Goal: Information Seeking & Learning: Learn about a topic

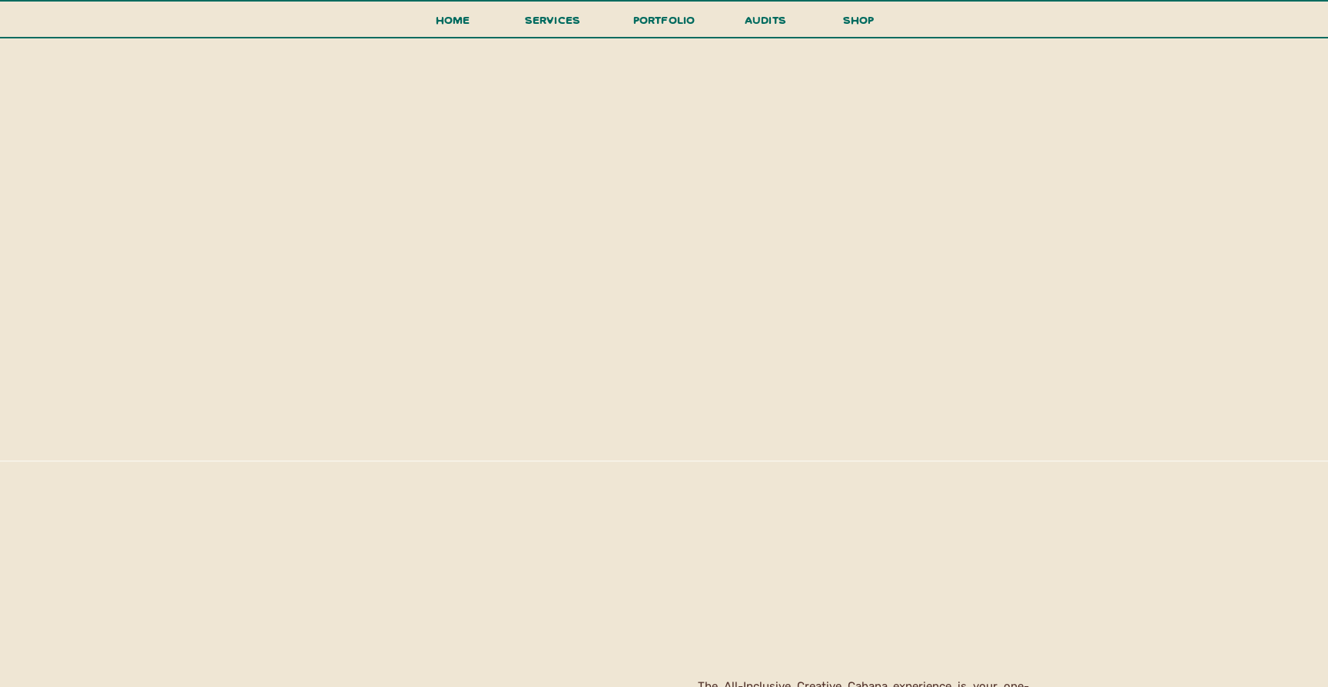
scroll to position [2162, 0]
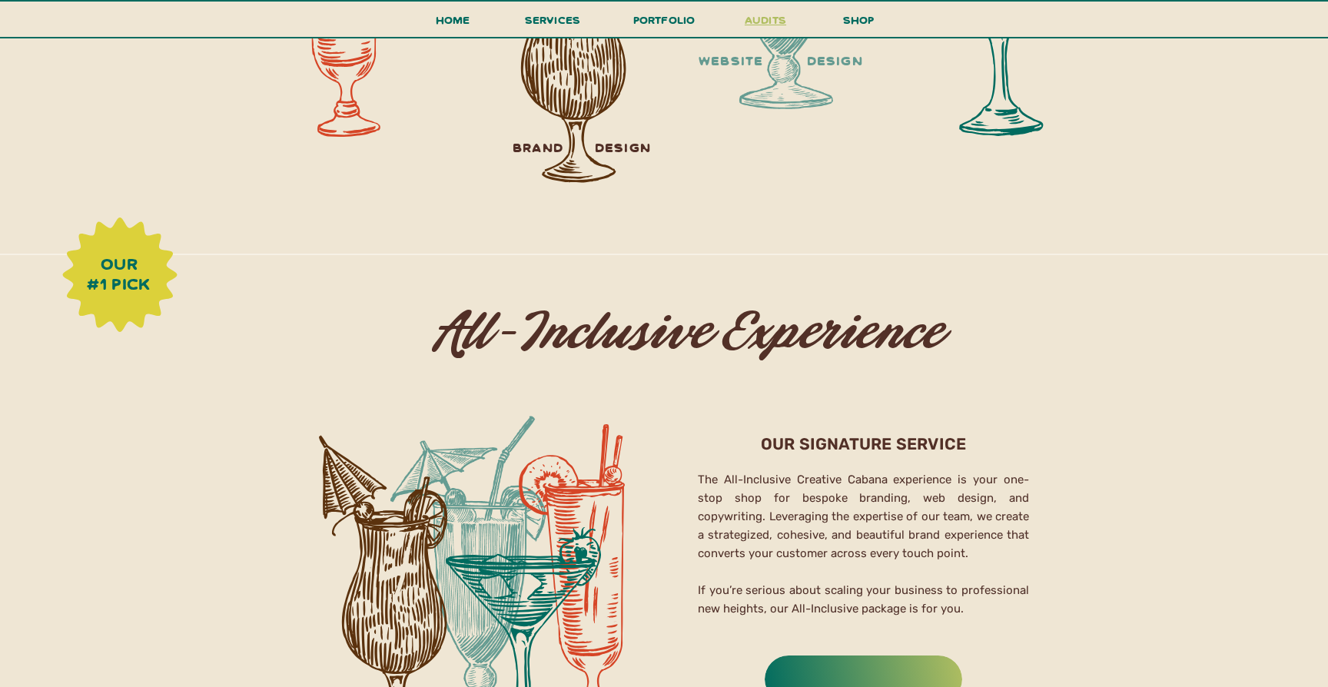
click at [752, 25] on h3 "audits" at bounding box center [766, 23] width 46 height 27
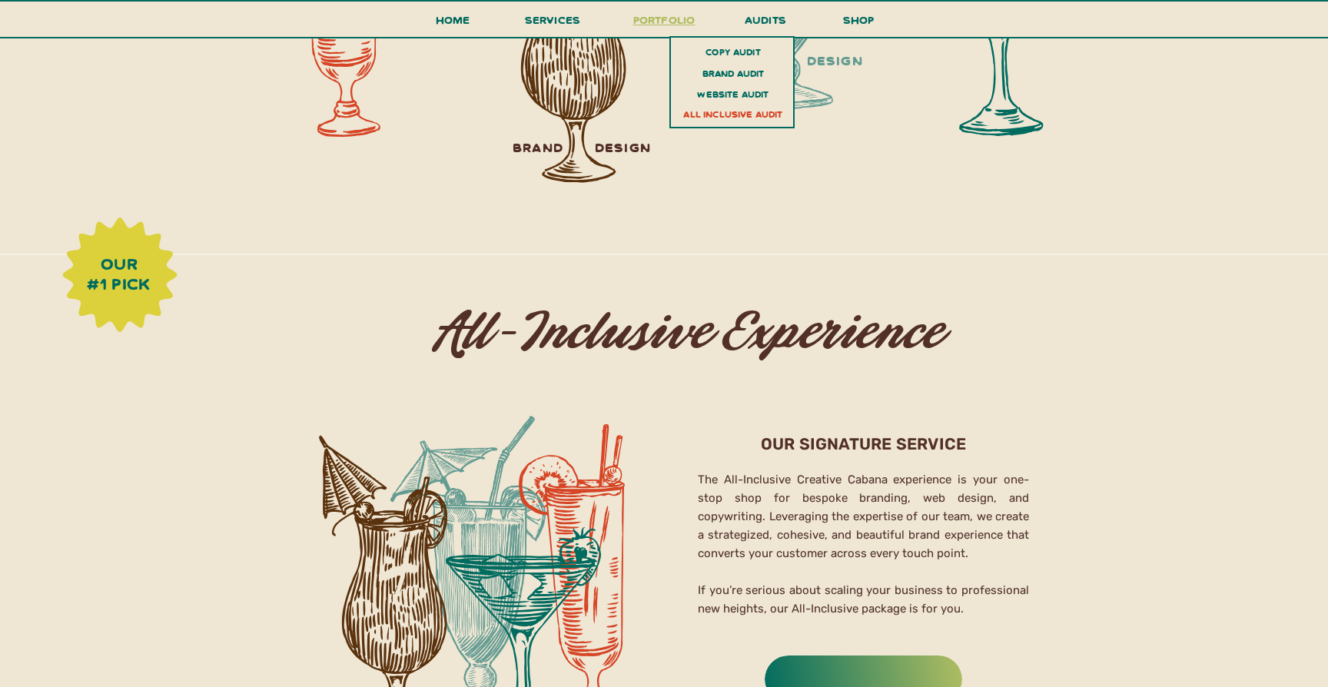
click at [656, 24] on h3 "portfolio" at bounding box center [664, 24] width 72 height 28
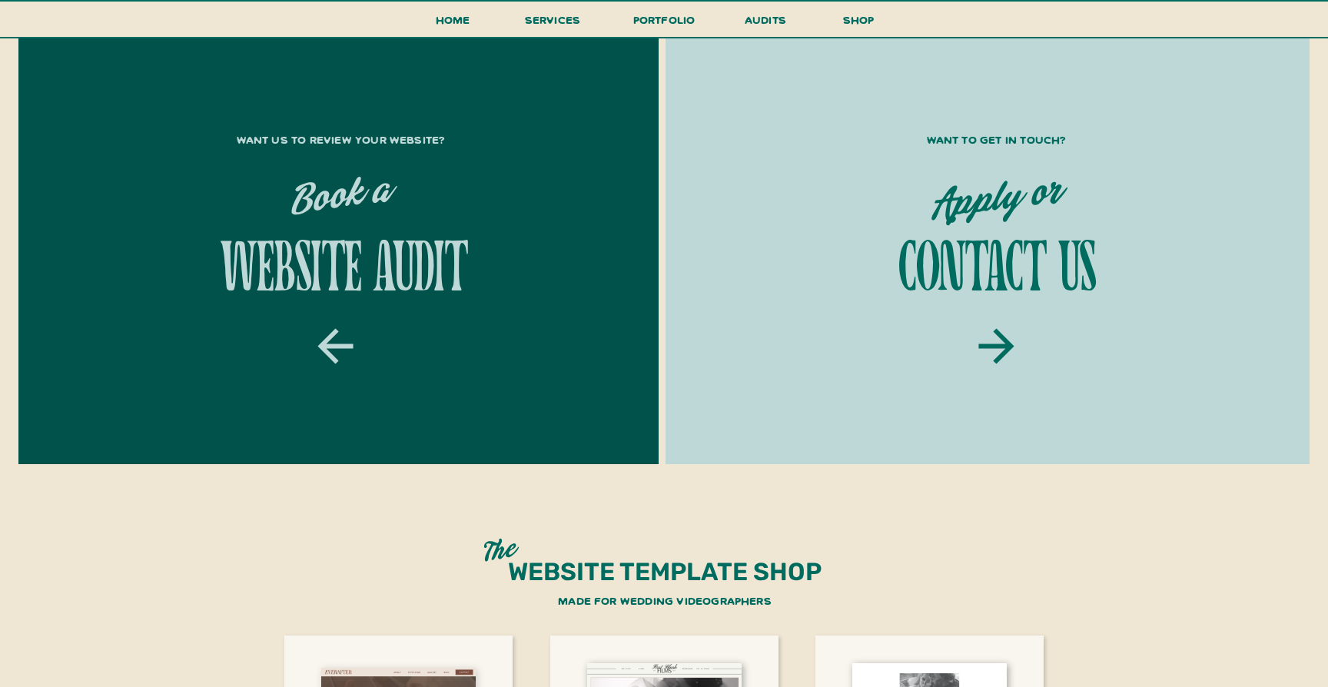
scroll to position [2479, 0]
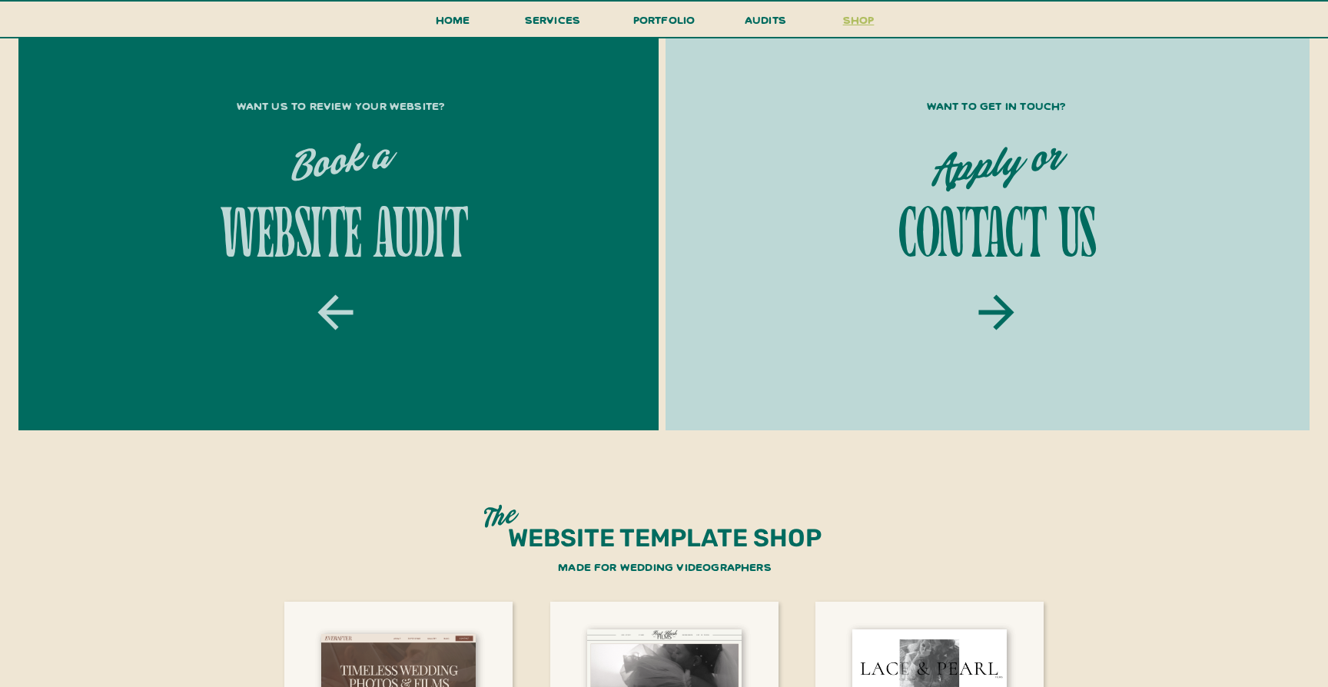
click at [877, 29] on h3 "shop" at bounding box center [859, 23] width 74 height 27
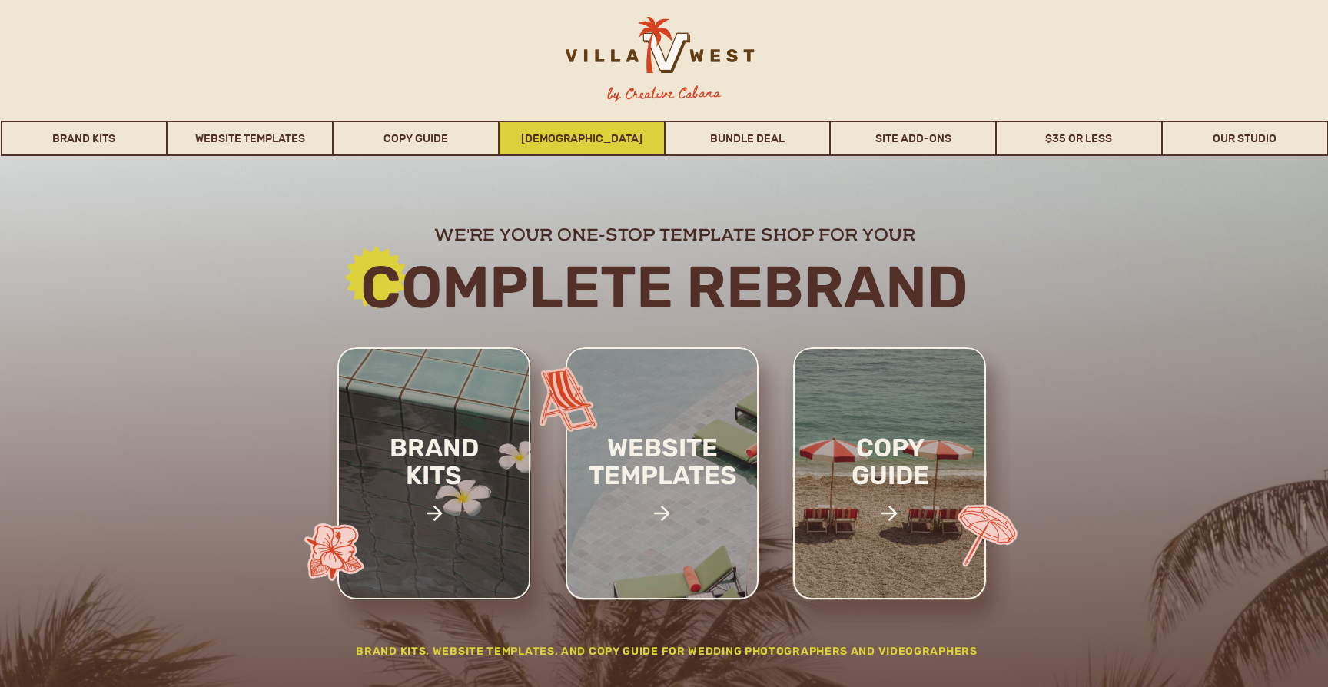
click at [597, 140] on link "[DEMOGRAPHIC_DATA]" at bounding box center [582, 138] width 165 height 35
click at [713, 54] on div at bounding box center [657, 52] width 241 height 71
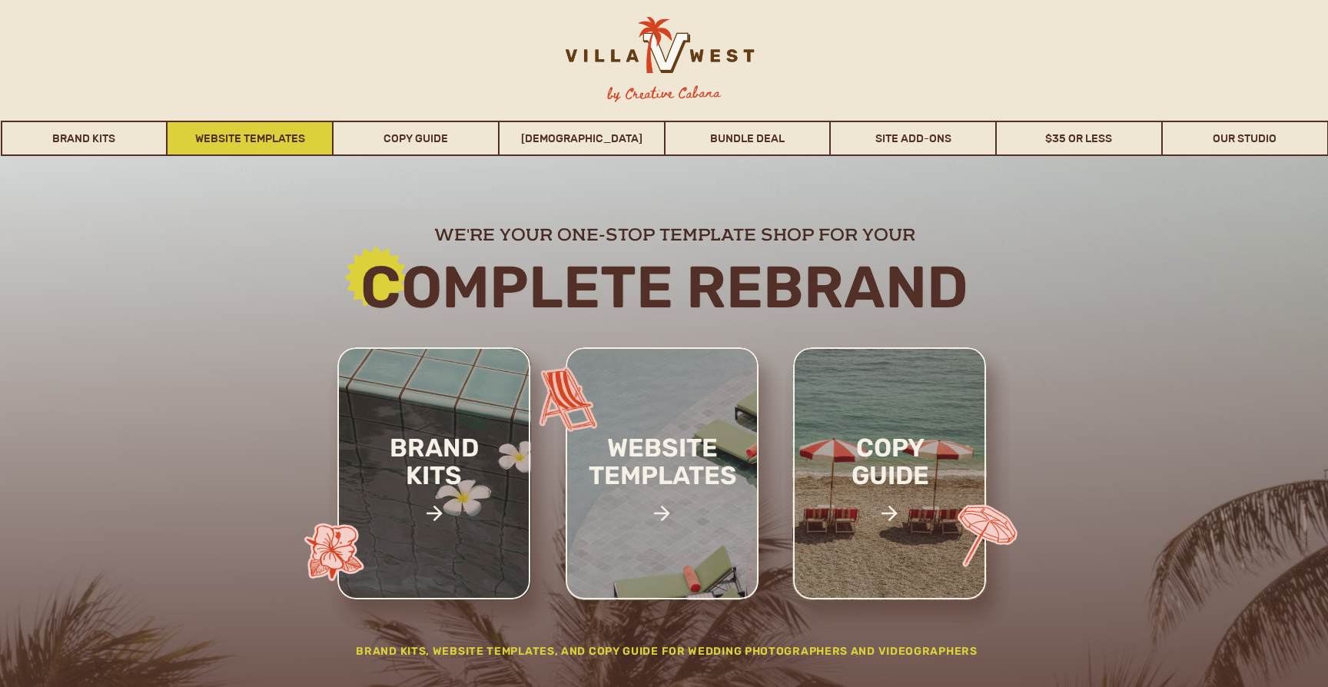
click at [279, 131] on link "Website Templates" at bounding box center [250, 138] width 165 height 35
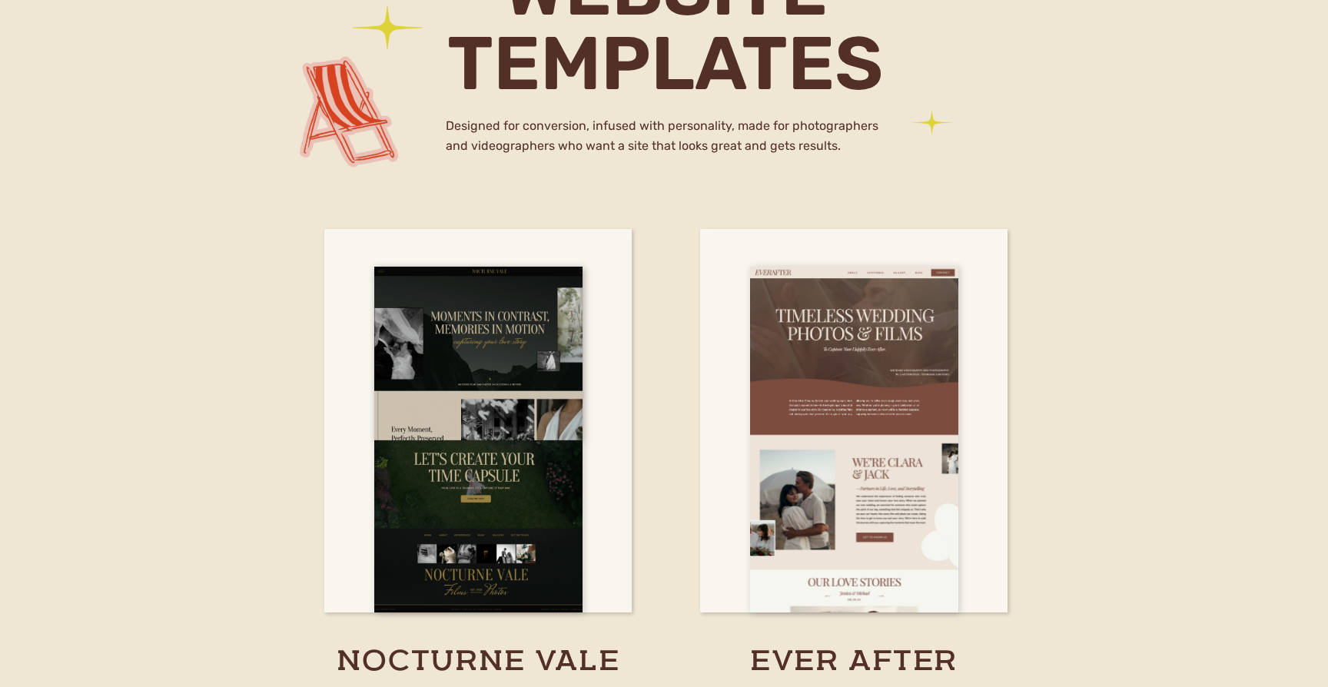
scroll to position [4448, 0]
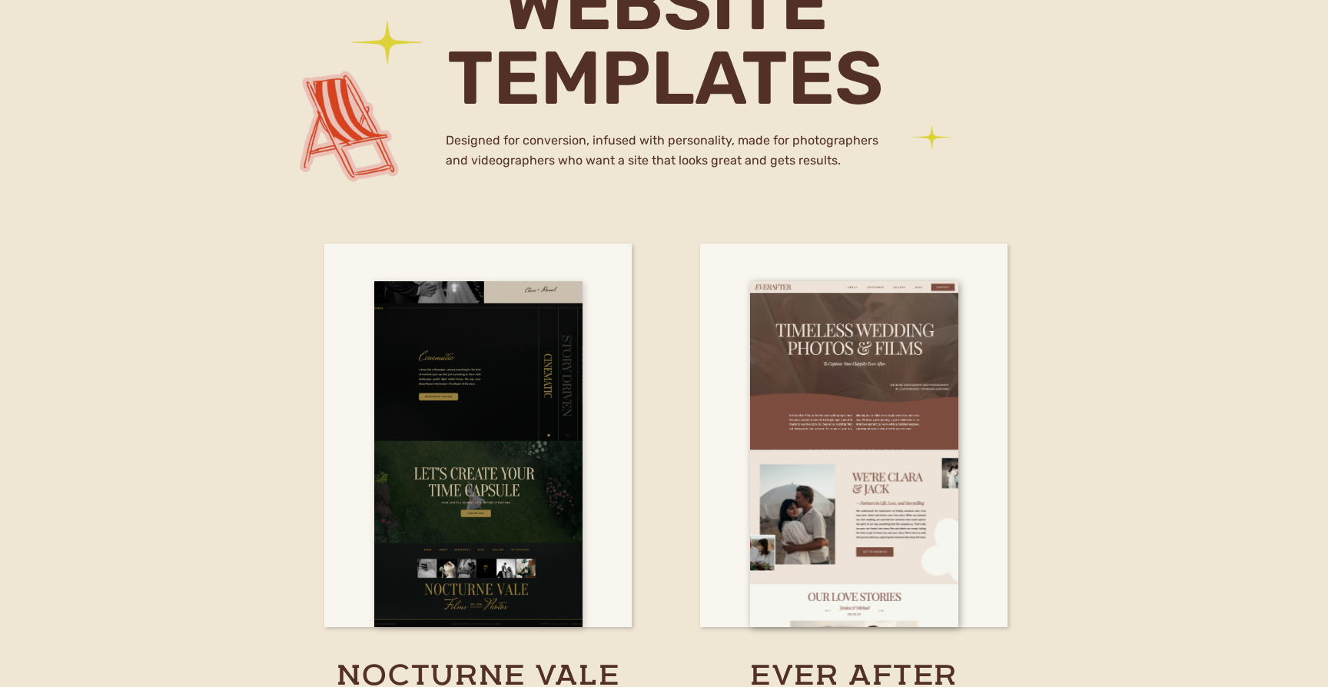
click at [478, 304] on div at bounding box center [478, 454] width 208 height 346
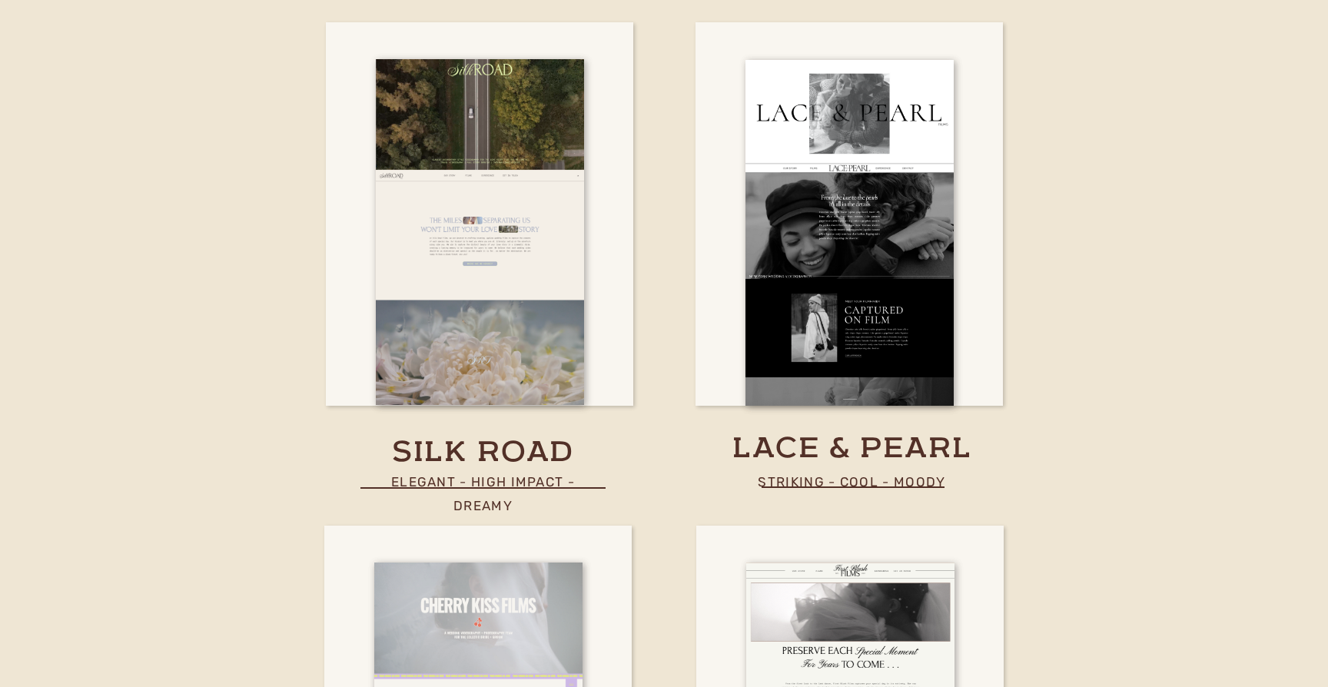
scroll to position [5204, 0]
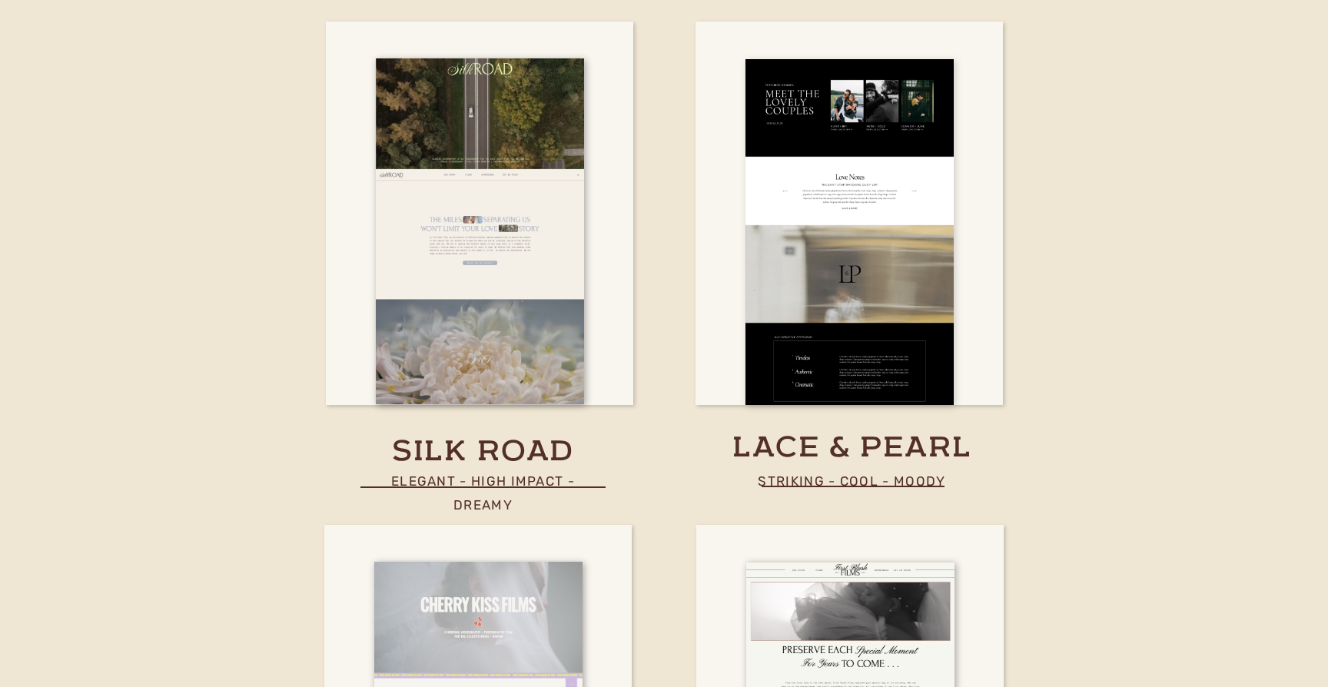
click at [770, 387] on div at bounding box center [850, 232] width 208 height 346
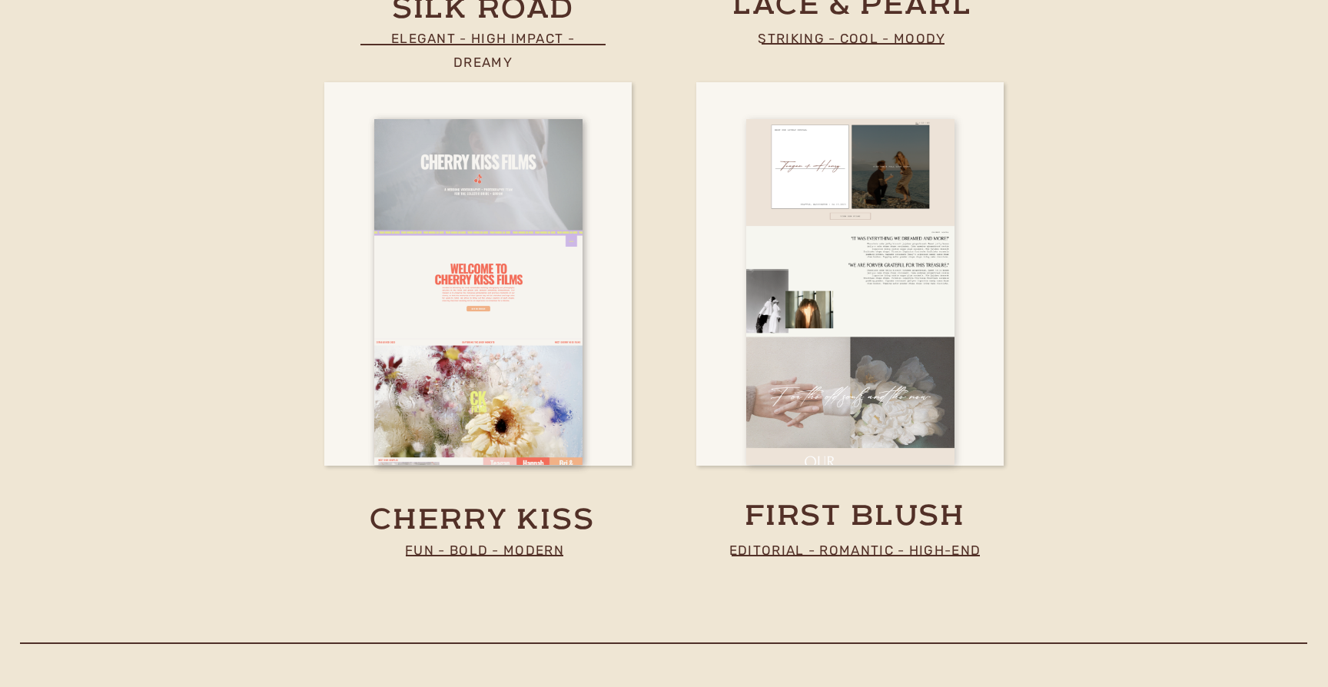
scroll to position [5636, 0]
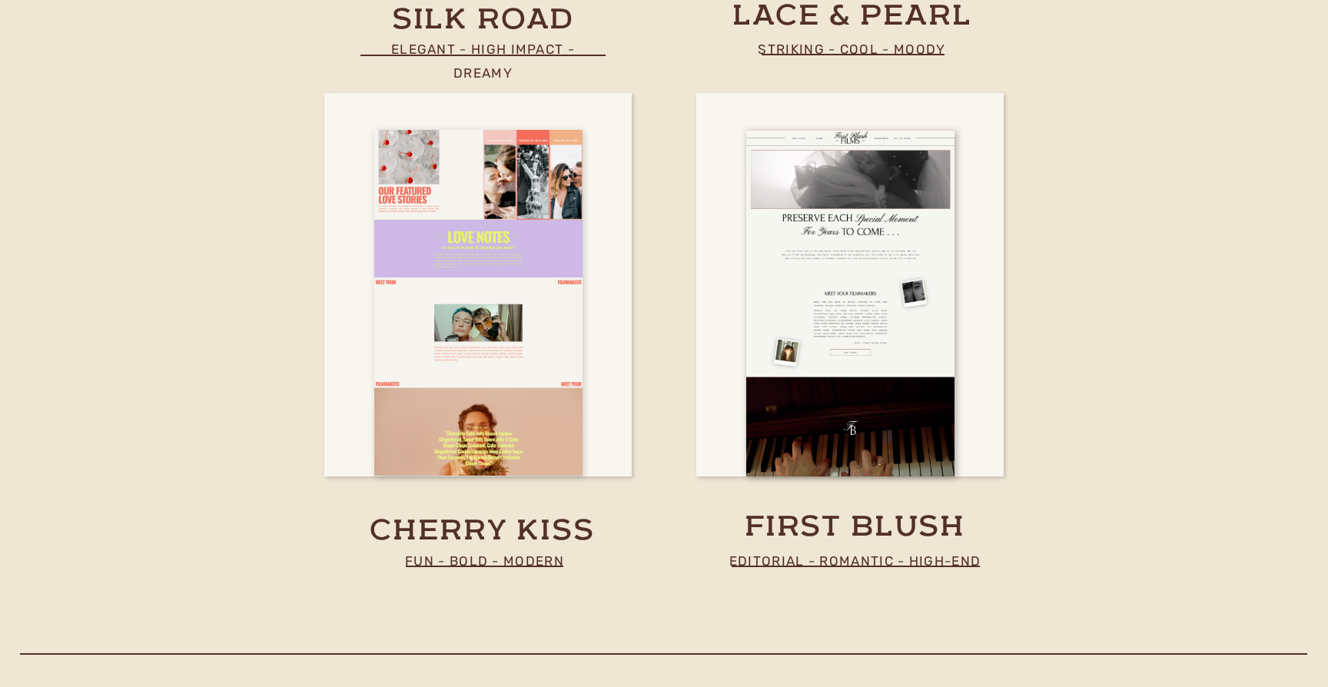
click at [483, 348] on div at bounding box center [478, 303] width 208 height 346
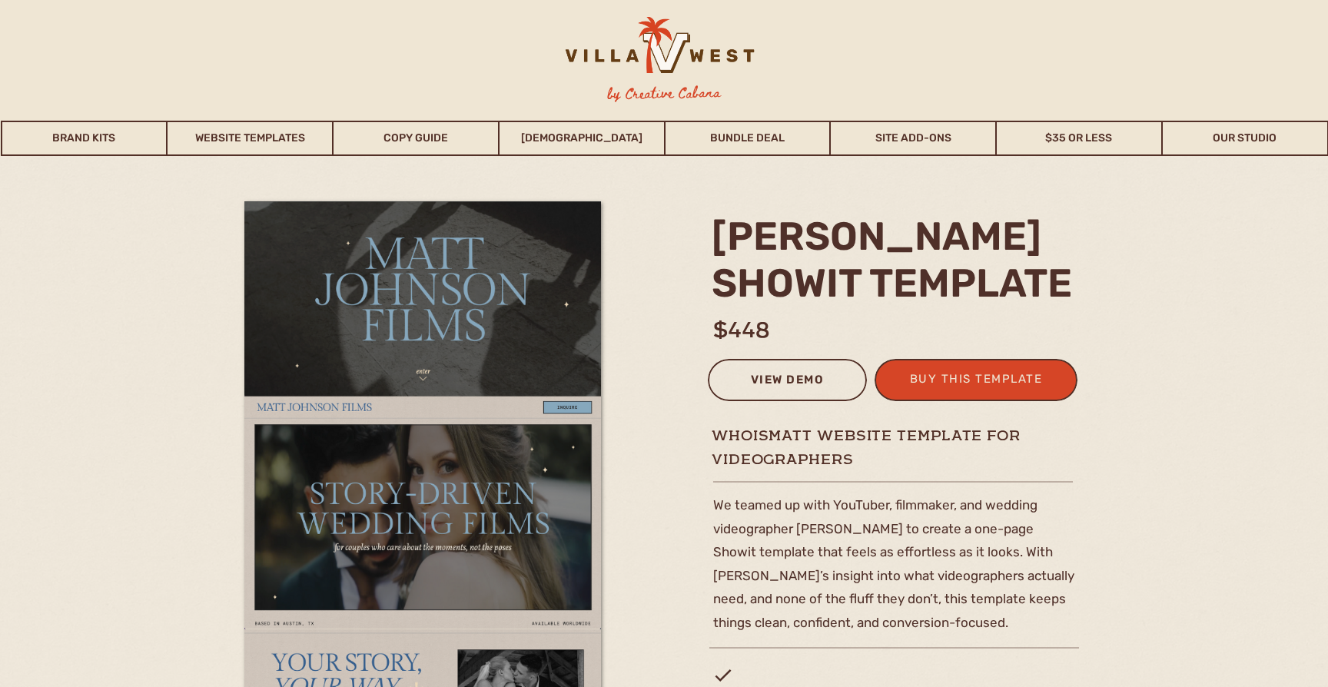
click at [771, 382] on div "view demo" at bounding box center [787, 382] width 139 height 25
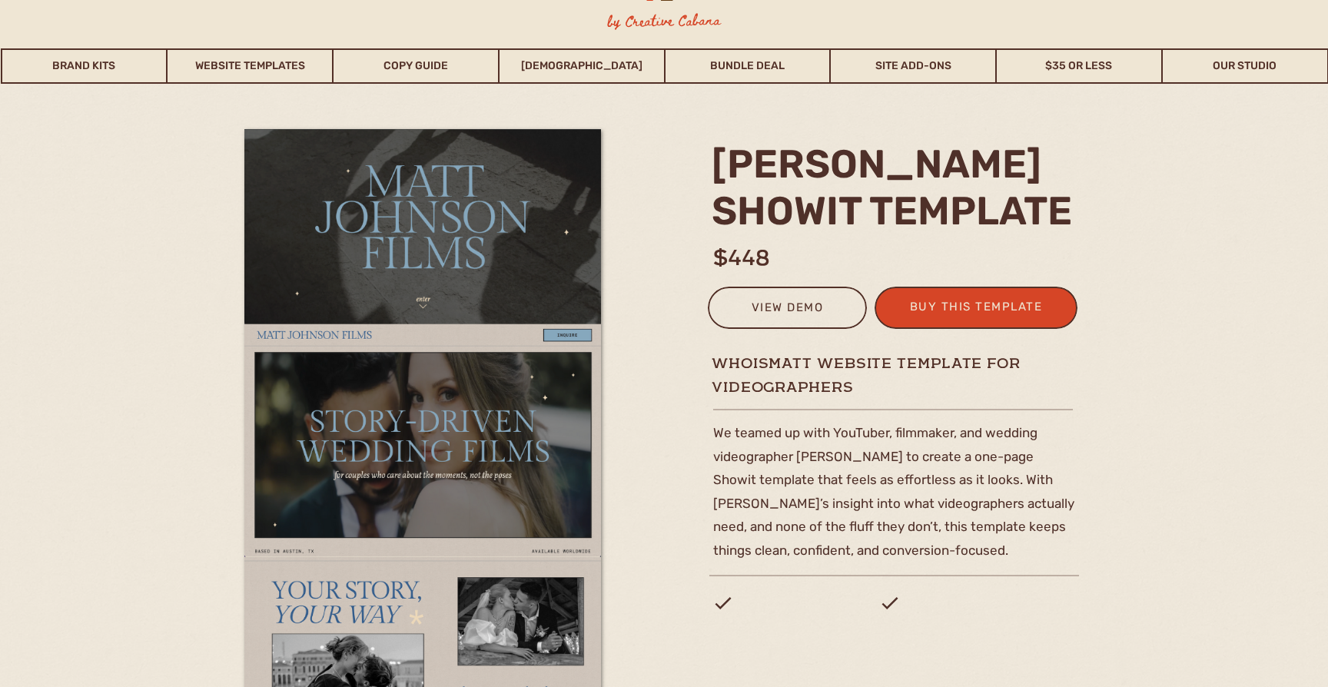
scroll to position [68, 0]
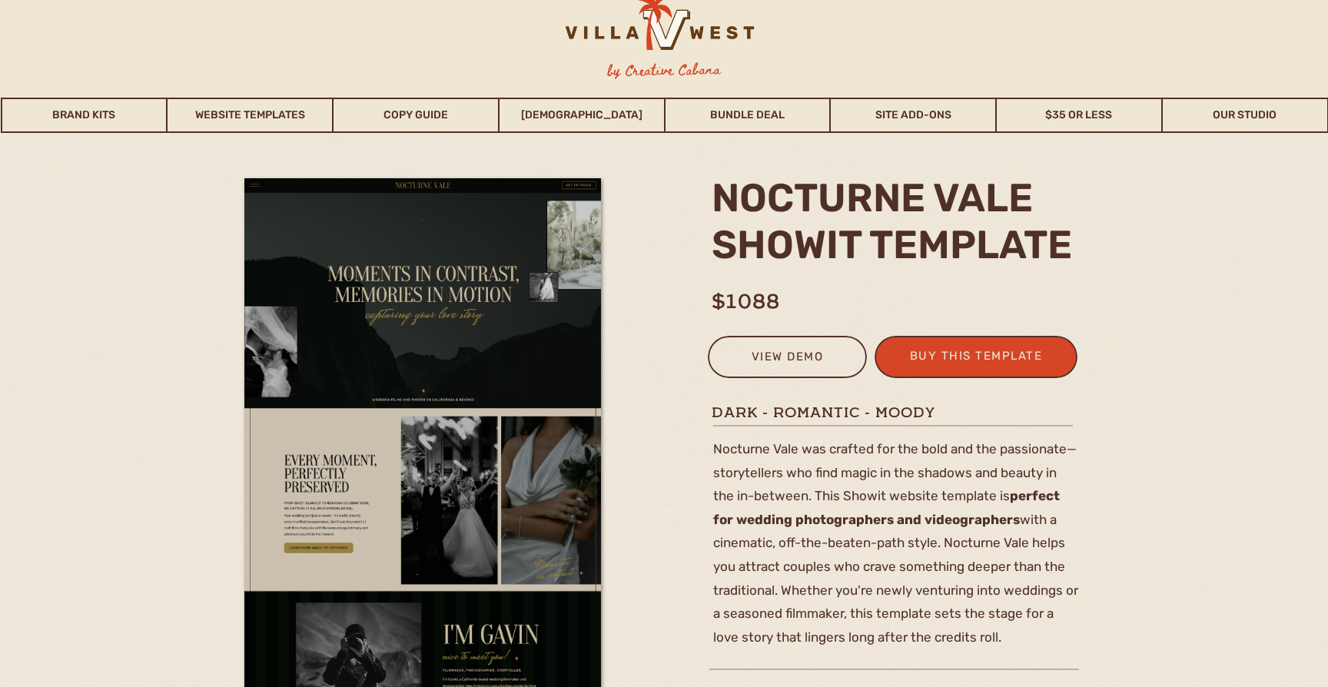
scroll to position [12, 0]
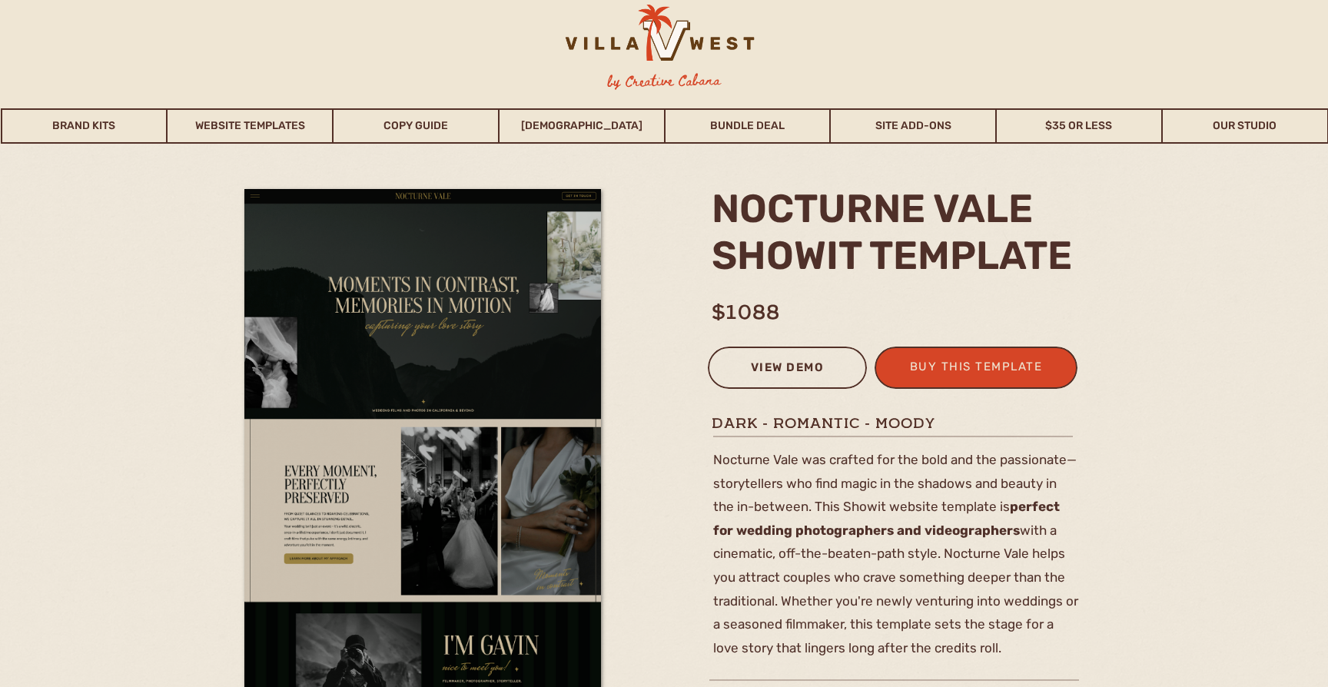
click at [833, 361] on div "view demo" at bounding box center [787, 369] width 139 height 25
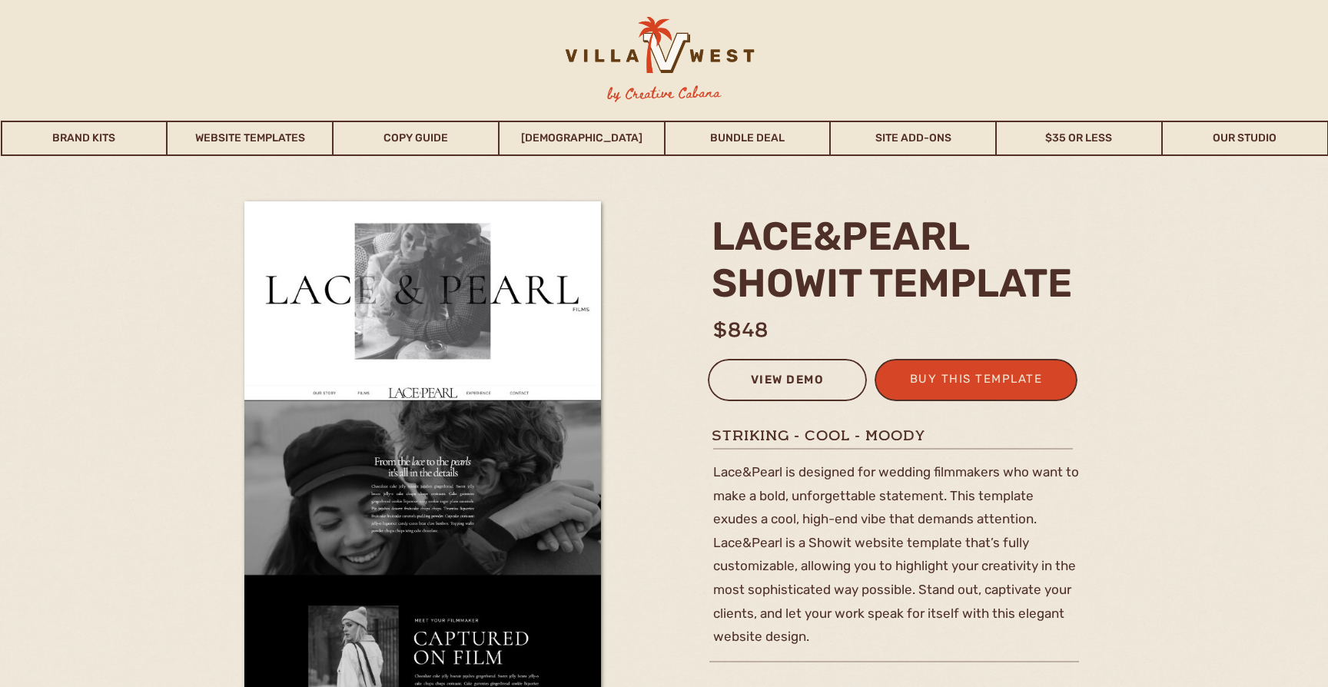
click at [786, 377] on div "view demo" at bounding box center [787, 382] width 139 height 25
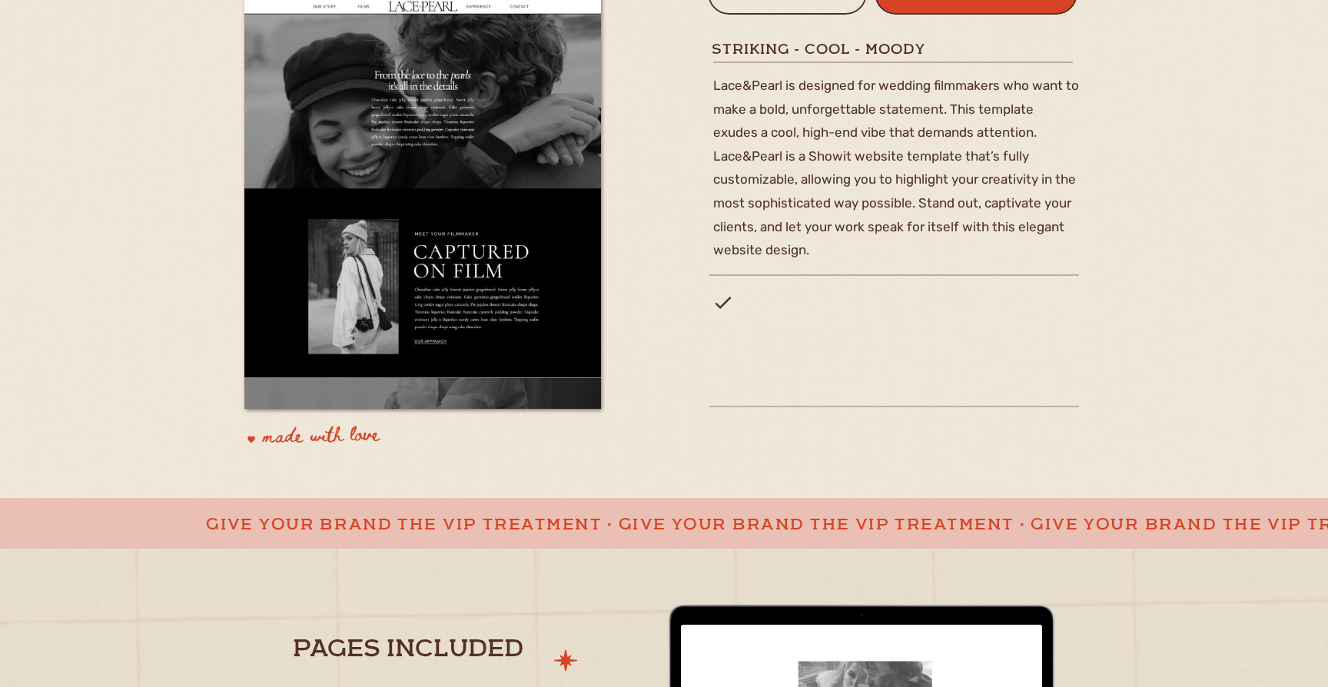
scroll to position [969, 0]
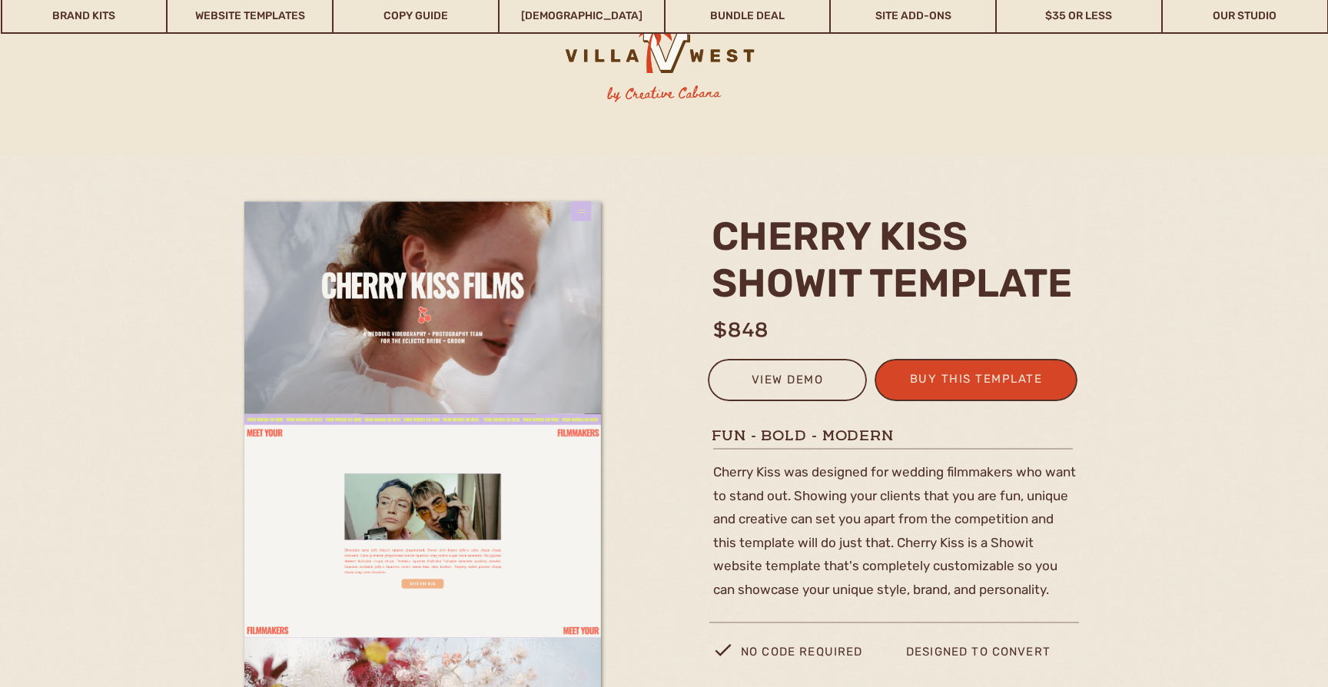
scroll to position [155, 0]
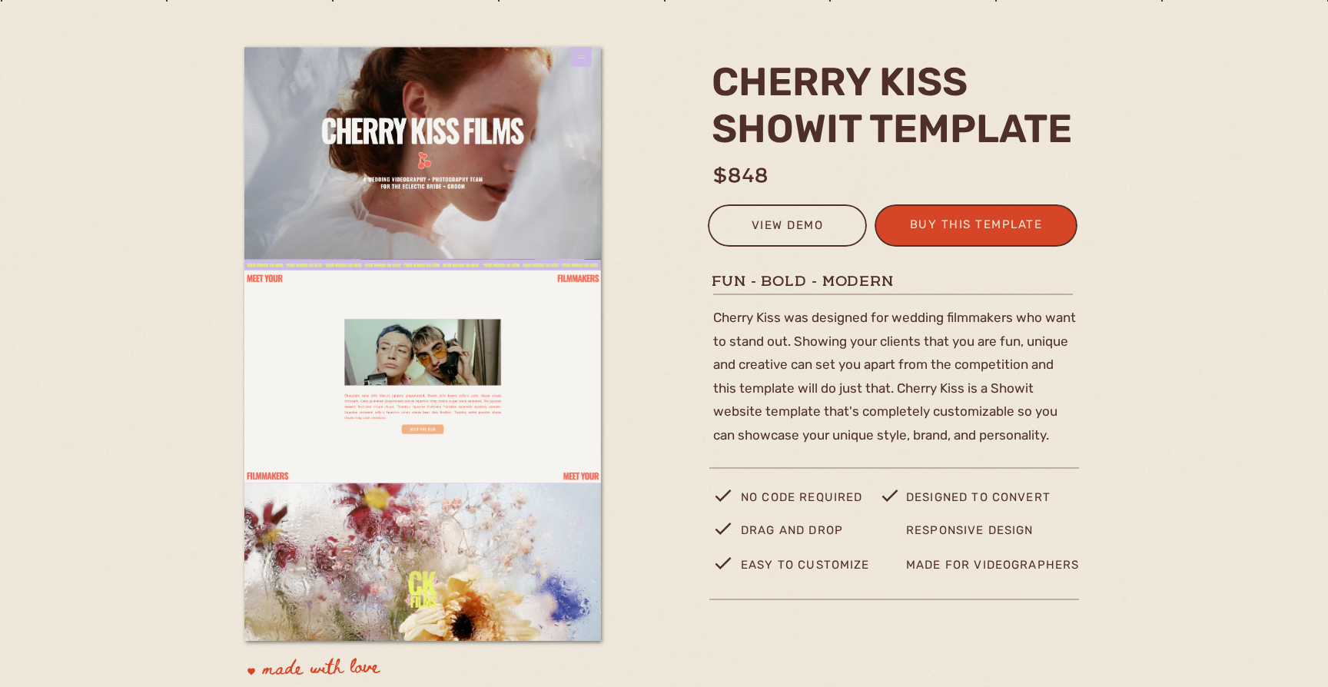
click at [742, 213] on div at bounding box center [787, 225] width 159 height 42
click at [763, 228] on div "view demo" at bounding box center [787, 227] width 139 height 25
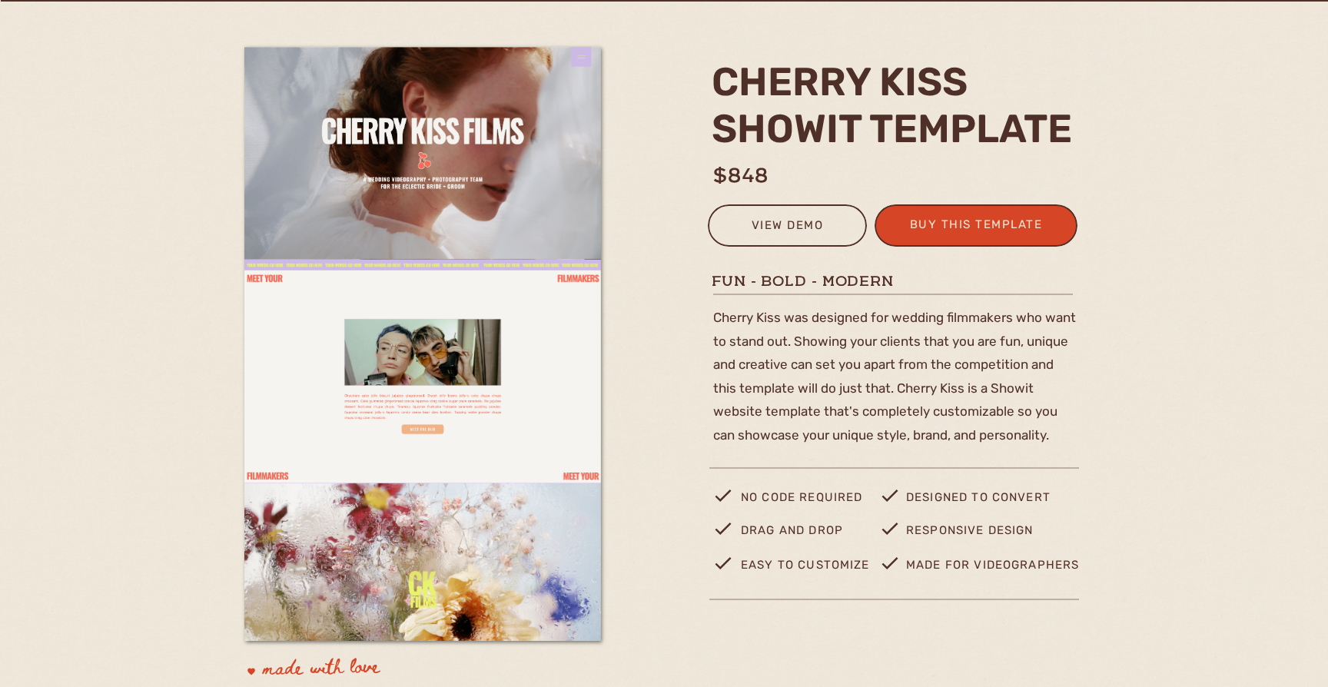
scroll to position [0, 0]
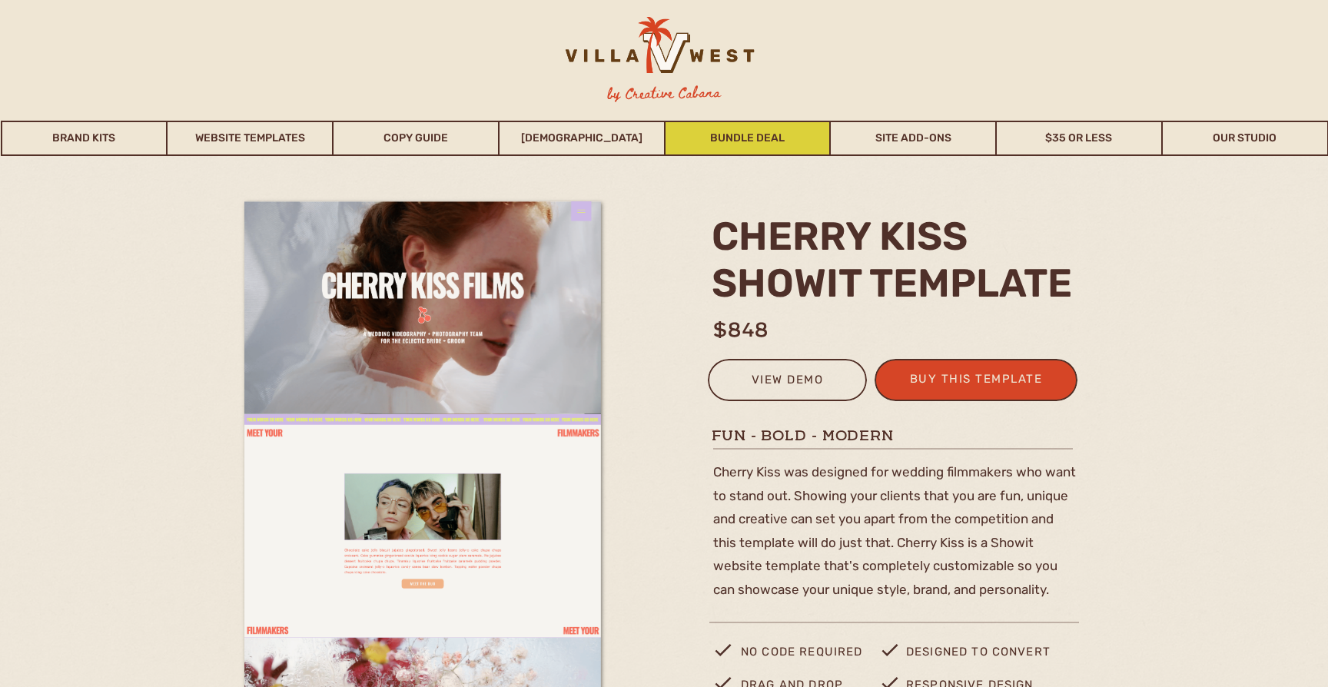
click at [810, 146] on link "Bundle Deal" at bounding box center [748, 138] width 165 height 35
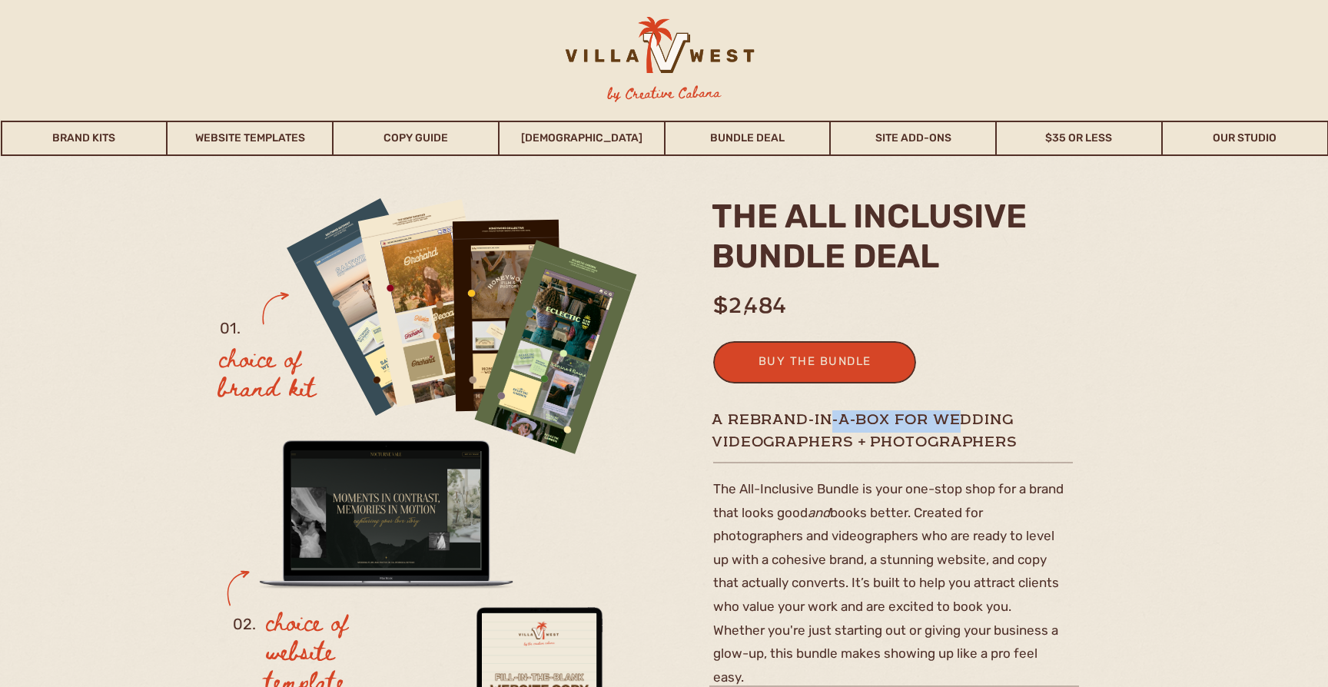
drag, startPoint x: 833, startPoint y: 420, endPoint x: 964, endPoint y: 412, distance: 130.9
click at [963, 412] on h1 "A rebrand-in-a-box for wedding videographers + photographers" at bounding box center [895, 431] width 366 height 41
click at [964, 412] on h1 "A rebrand-in-a-box for wedding videographers + photographers" at bounding box center [895, 431] width 366 height 41
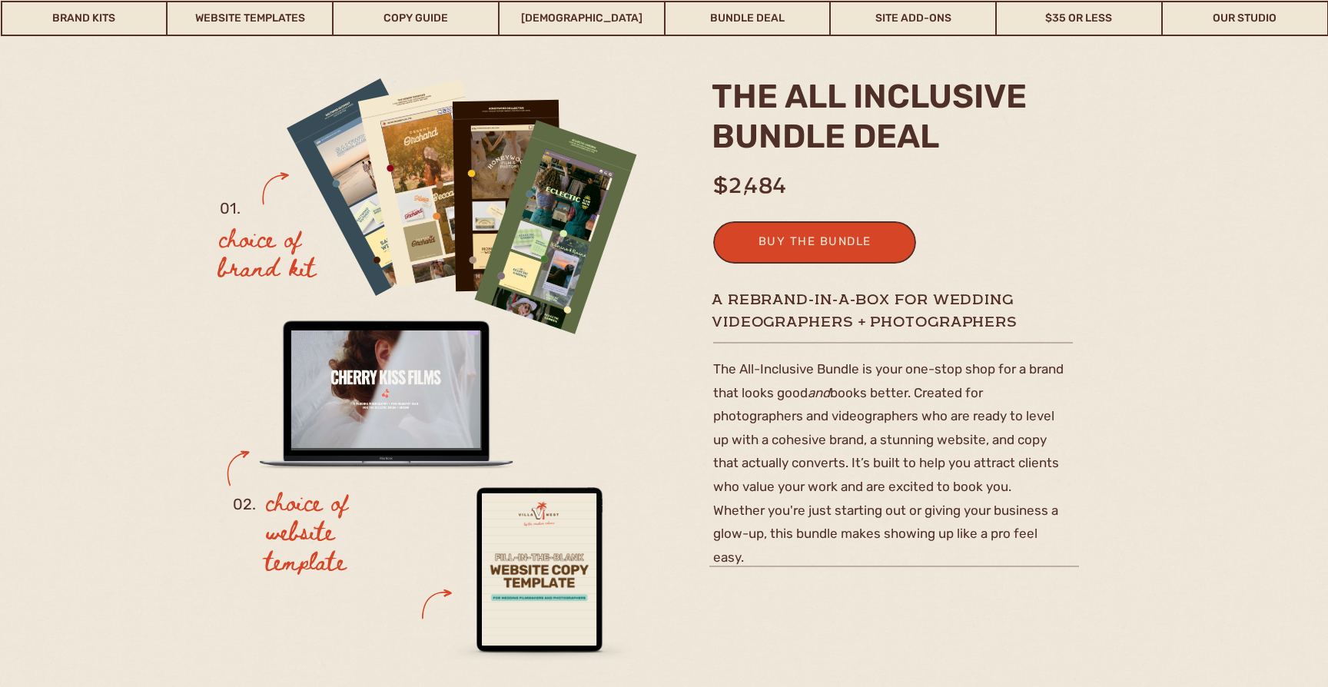
scroll to position [127, 0]
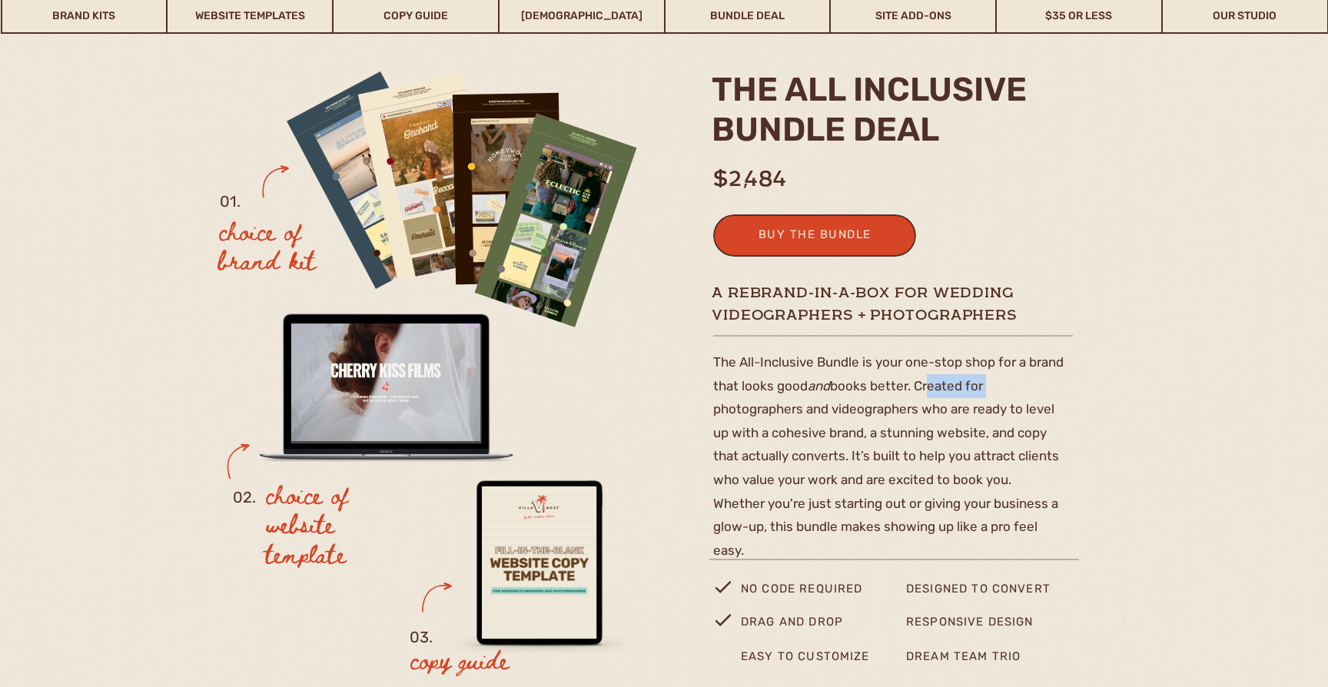
drag, startPoint x: 925, startPoint y: 382, endPoint x: 999, endPoint y: 382, distance: 73.8
click at [999, 382] on p "The All-Inclusive Bundle is your one-stop shop for a brand that looks good and …" at bounding box center [888, 453] width 351 height 205
drag, startPoint x: 813, startPoint y: 392, endPoint x: 924, endPoint y: 392, distance: 111.5
click at [924, 392] on p "The All-Inclusive Bundle is your one-stop shop for a brand that looks good and …" at bounding box center [888, 453] width 351 height 205
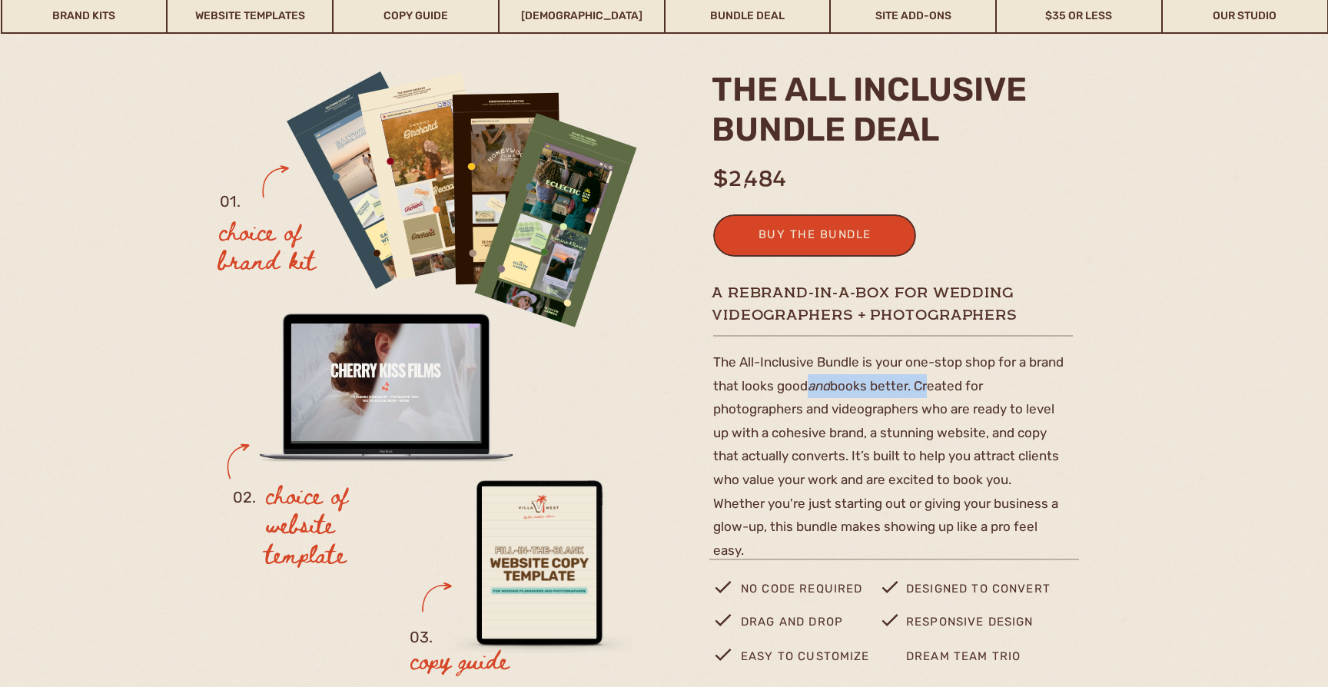
click at [924, 392] on p "The All-Inclusive Bundle is your one-stop shop for a brand that looks good and …" at bounding box center [888, 453] width 351 height 205
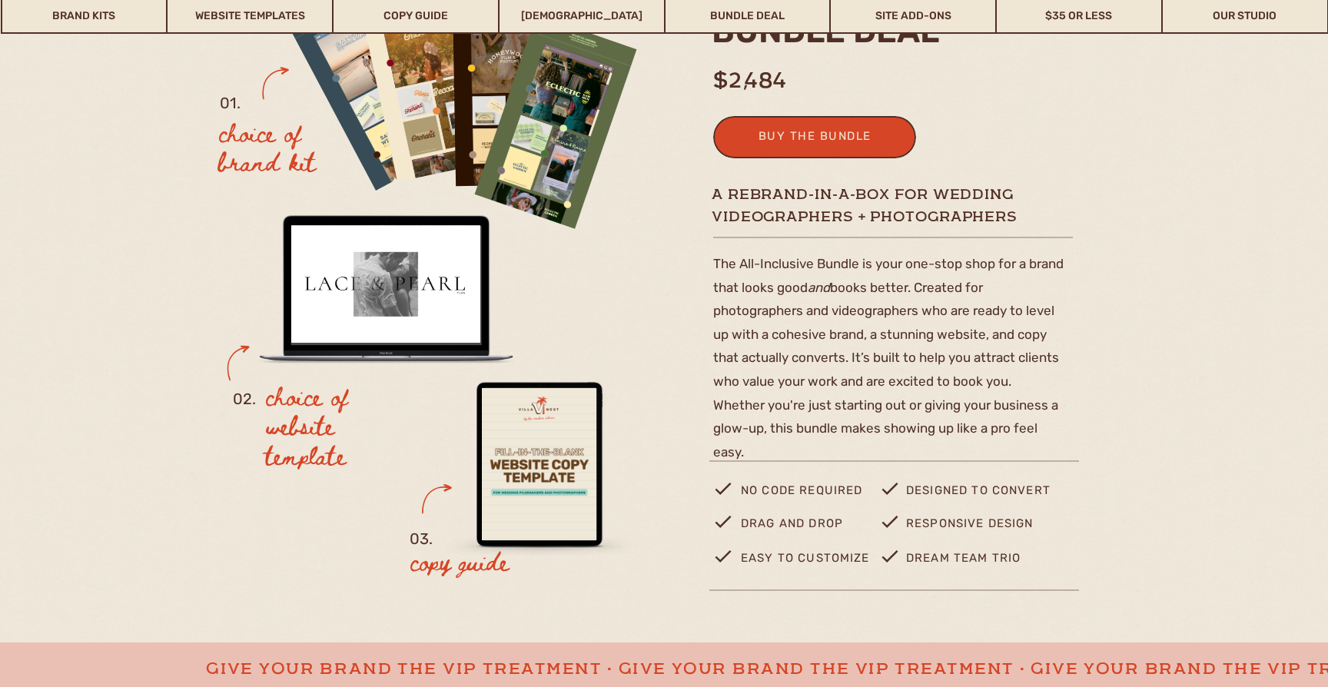
scroll to position [234, 0]
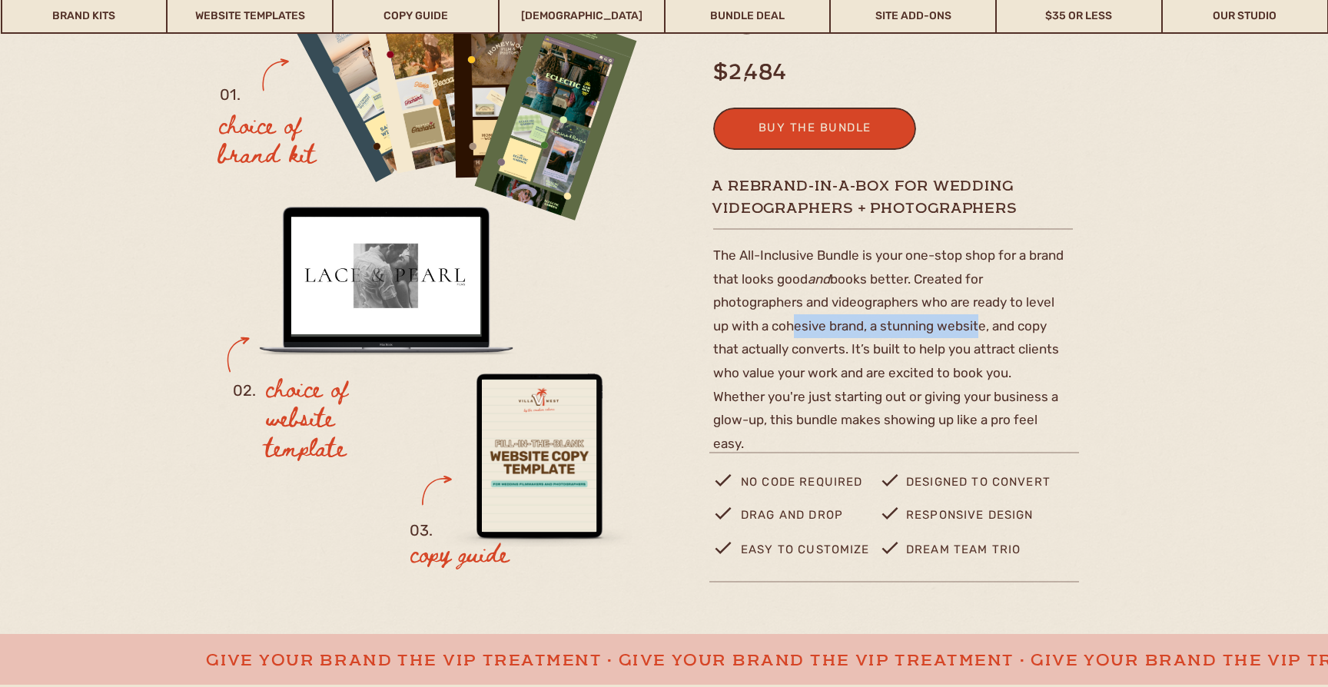
drag, startPoint x: 786, startPoint y: 327, endPoint x: 976, endPoint y: 329, distance: 189.1
click at [976, 329] on p "The All-Inclusive Bundle is your one-stop shop for a brand that looks good and …" at bounding box center [888, 346] width 351 height 205
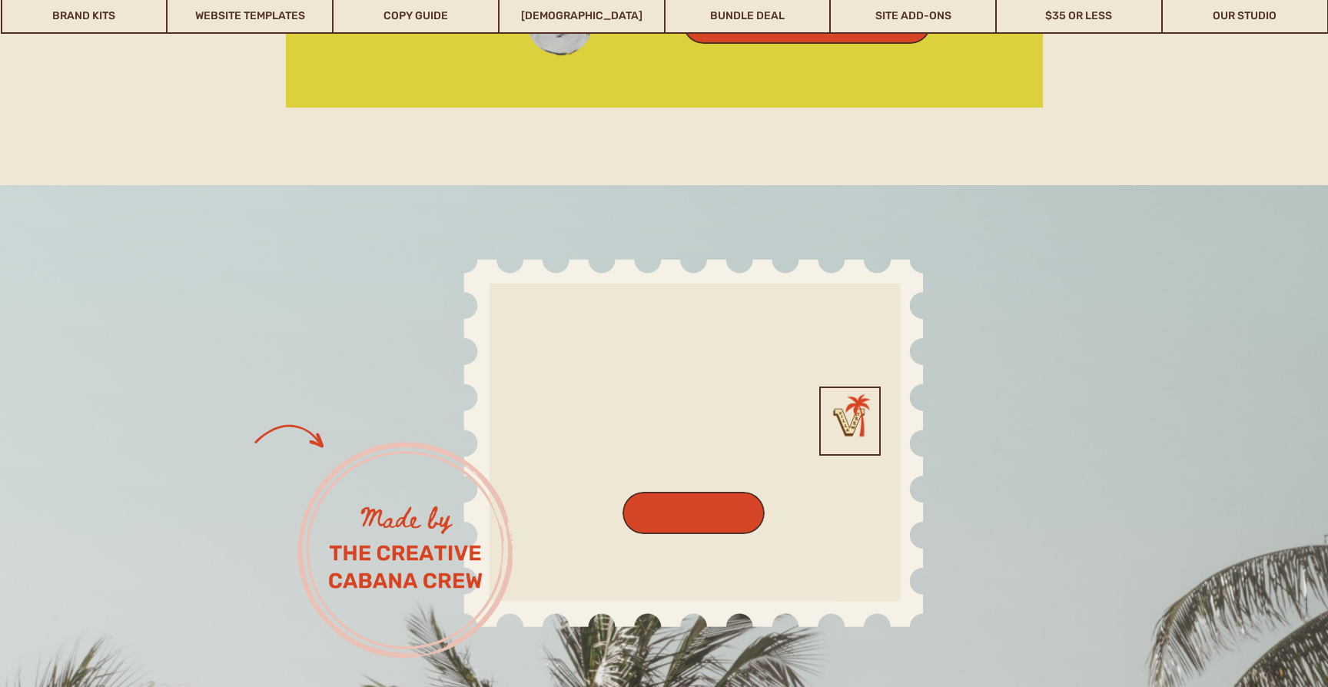
scroll to position [4037, 0]
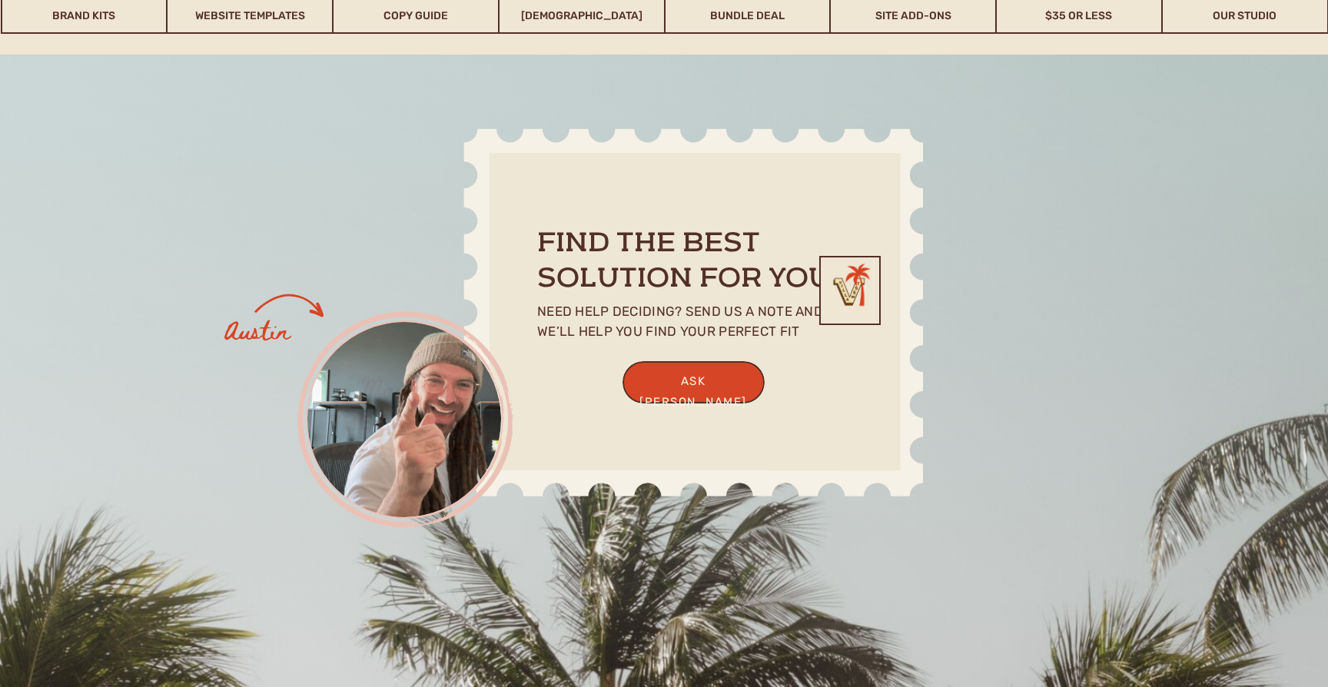
drag, startPoint x: 449, startPoint y: 433, endPoint x: 534, endPoint y: 437, distance: 85.5
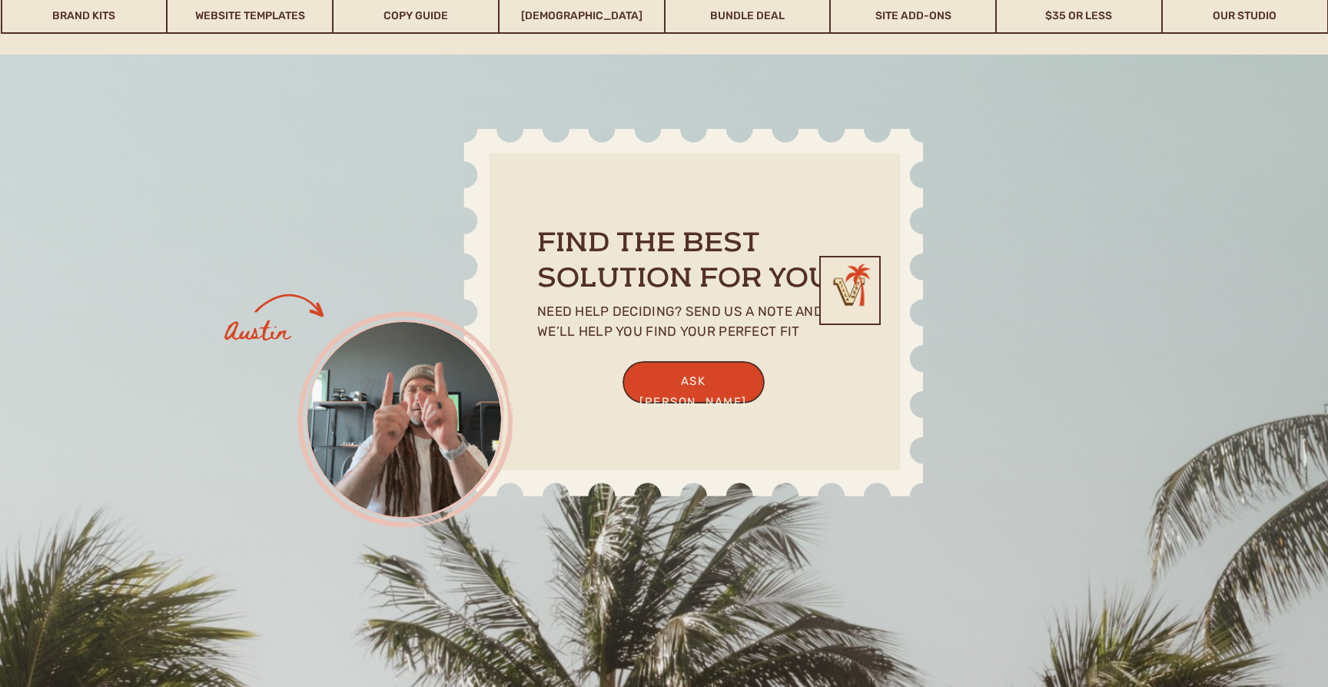
click at [534, 441] on div "find the best solution for you ask austin need help deciding? Send us a note an…" at bounding box center [664, 398] width 923 height 532
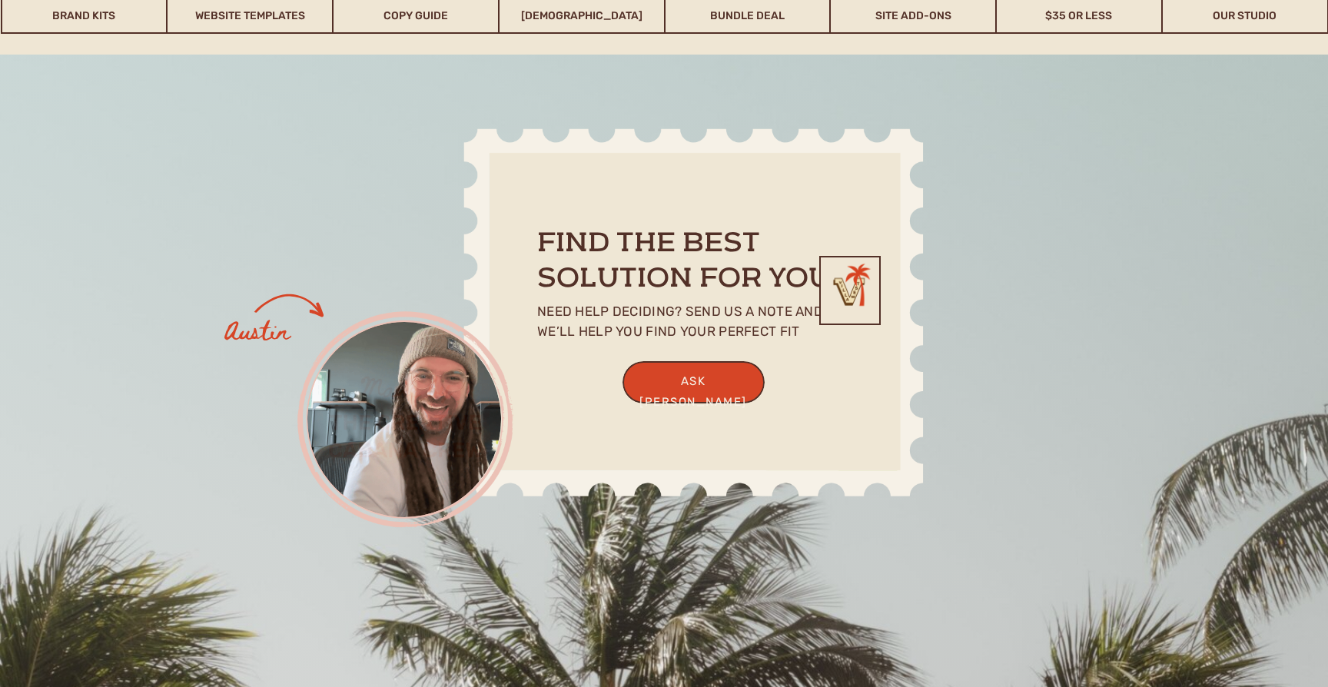
scroll to position [4442, 0]
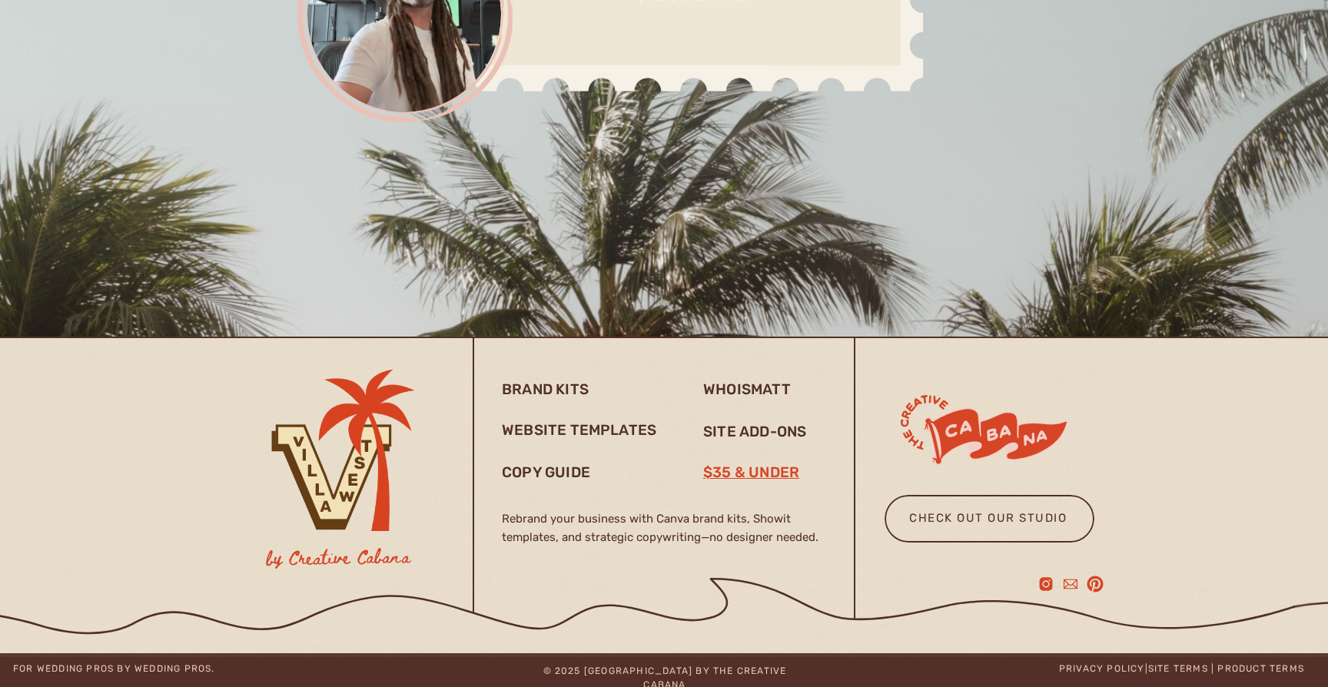
click at [763, 473] on h3 "$35 & under" at bounding box center [757, 472] width 108 height 18
click at [772, 477] on h3 "$35 & under" at bounding box center [757, 472] width 108 height 18
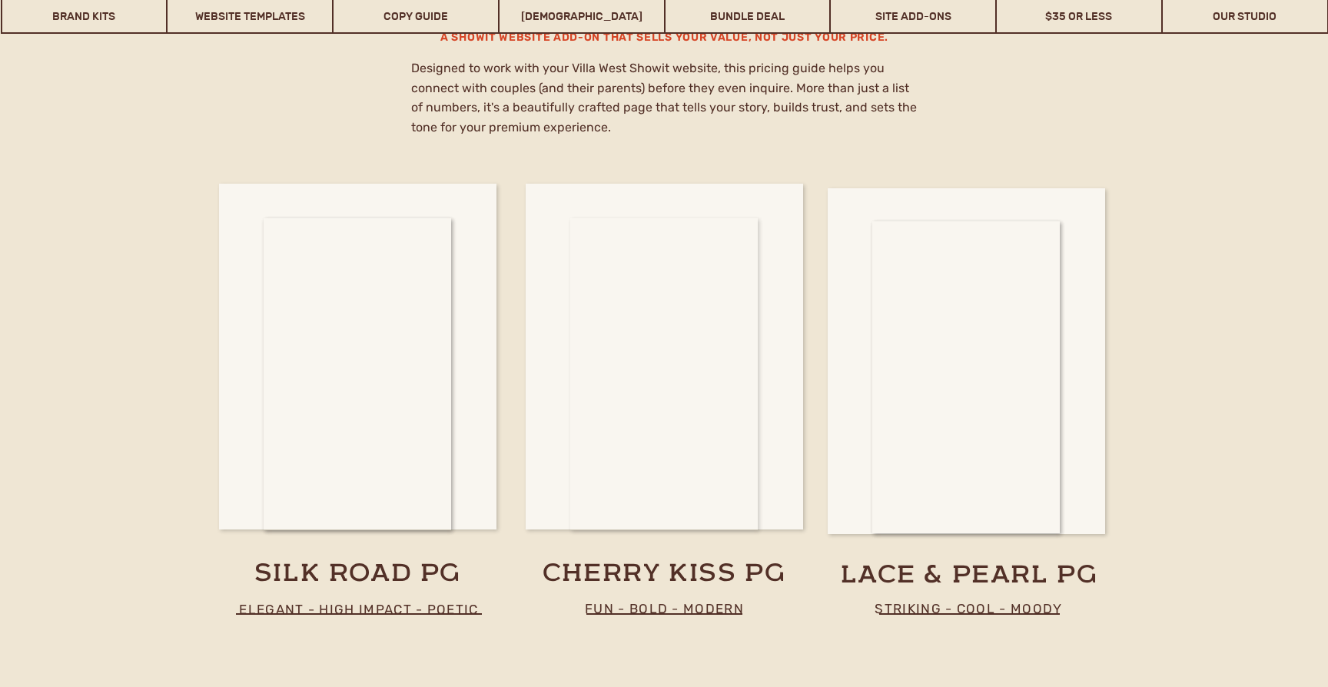
scroll to position [8398, 0]
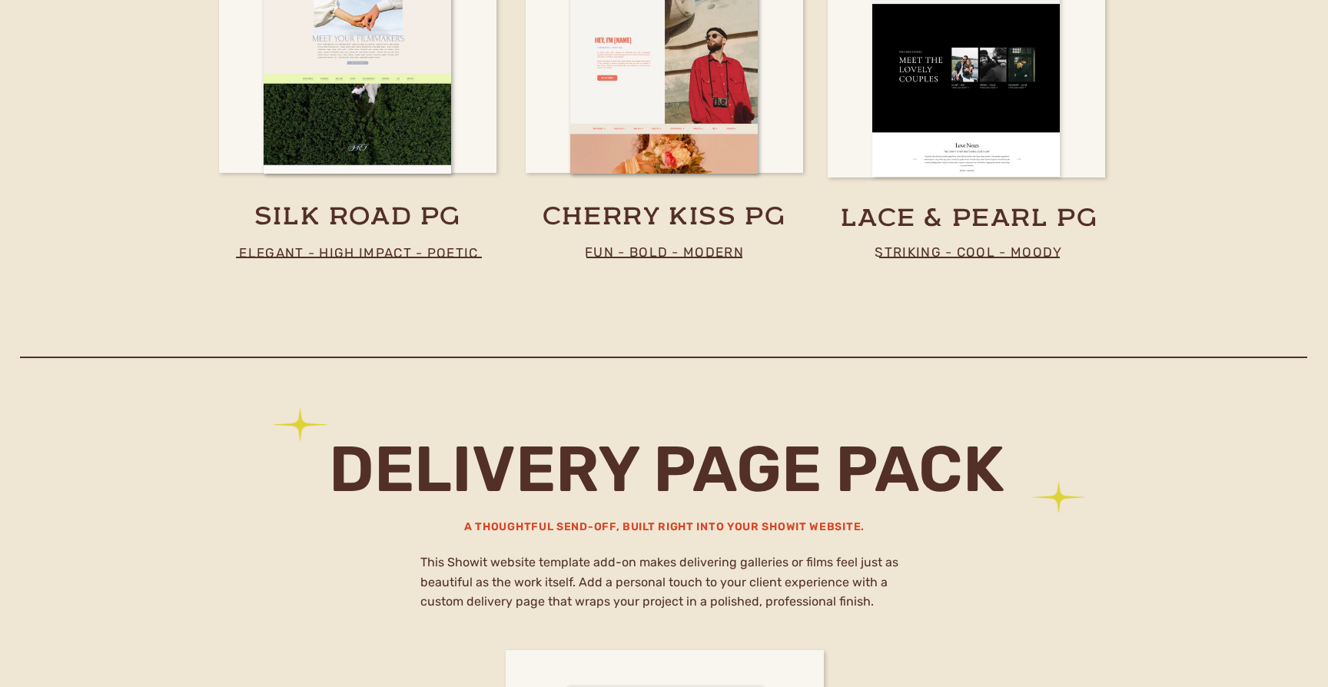
click at [1006, 114] on div at bounding box center [967, 21] width 188 height 312
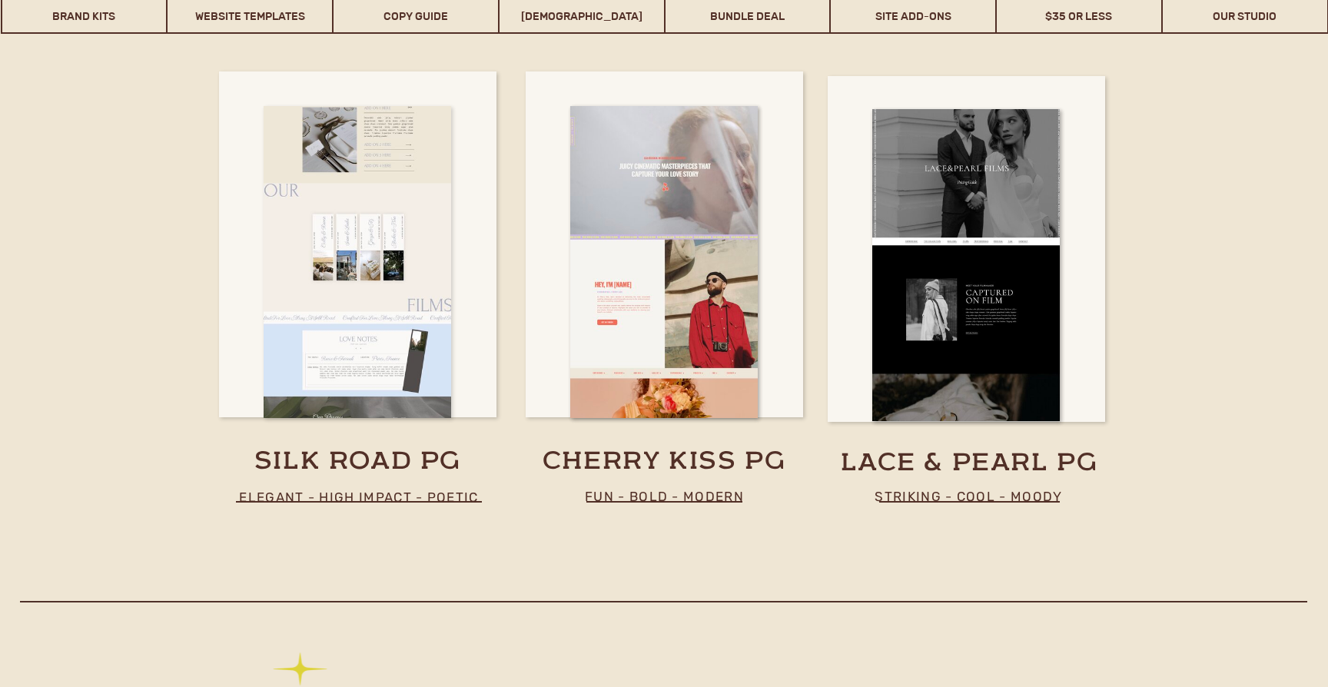
scroll to position [8128, 0]
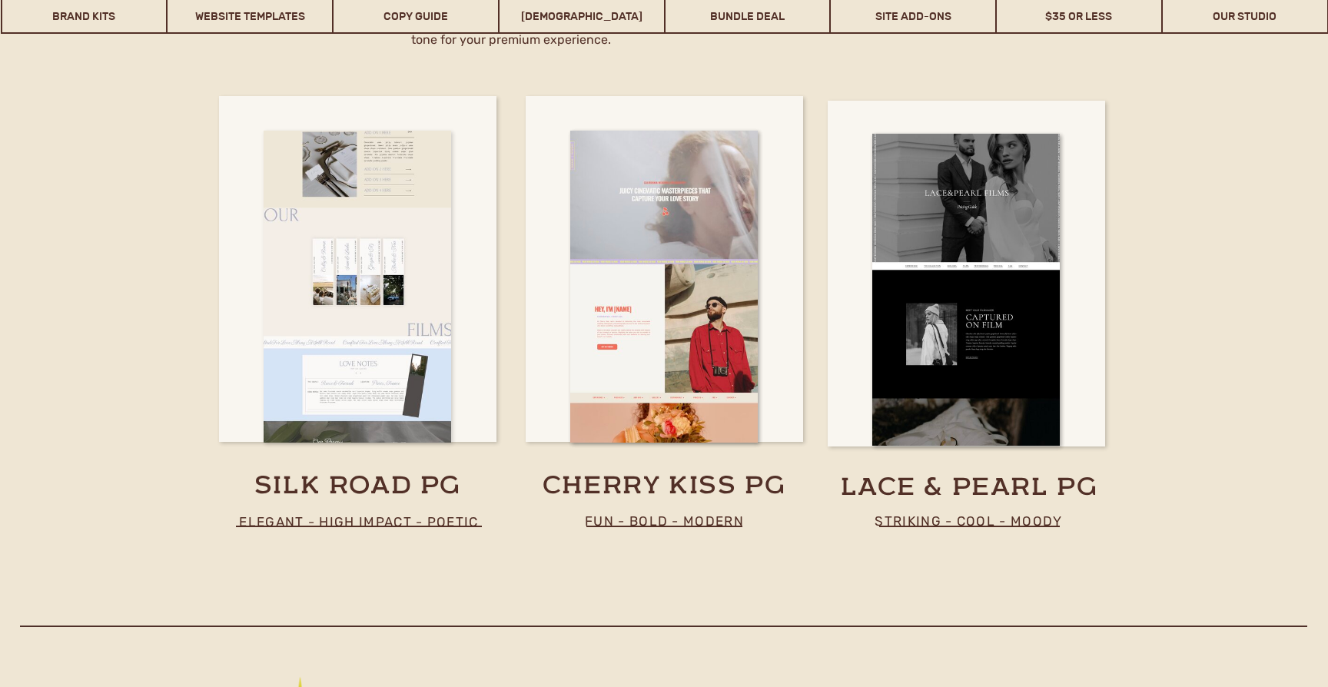
click at [384, 187] on div at bounding box center [358, 287] width 188 height 312
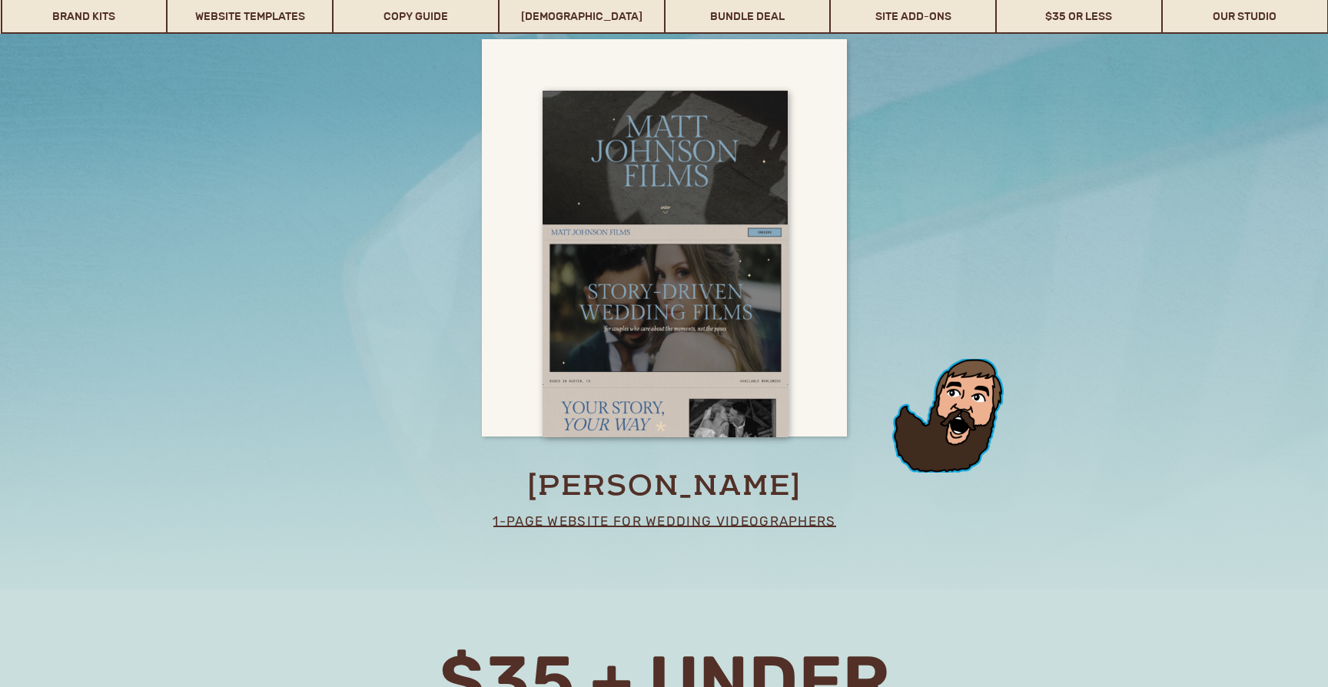
scroll to position [9887, 0]
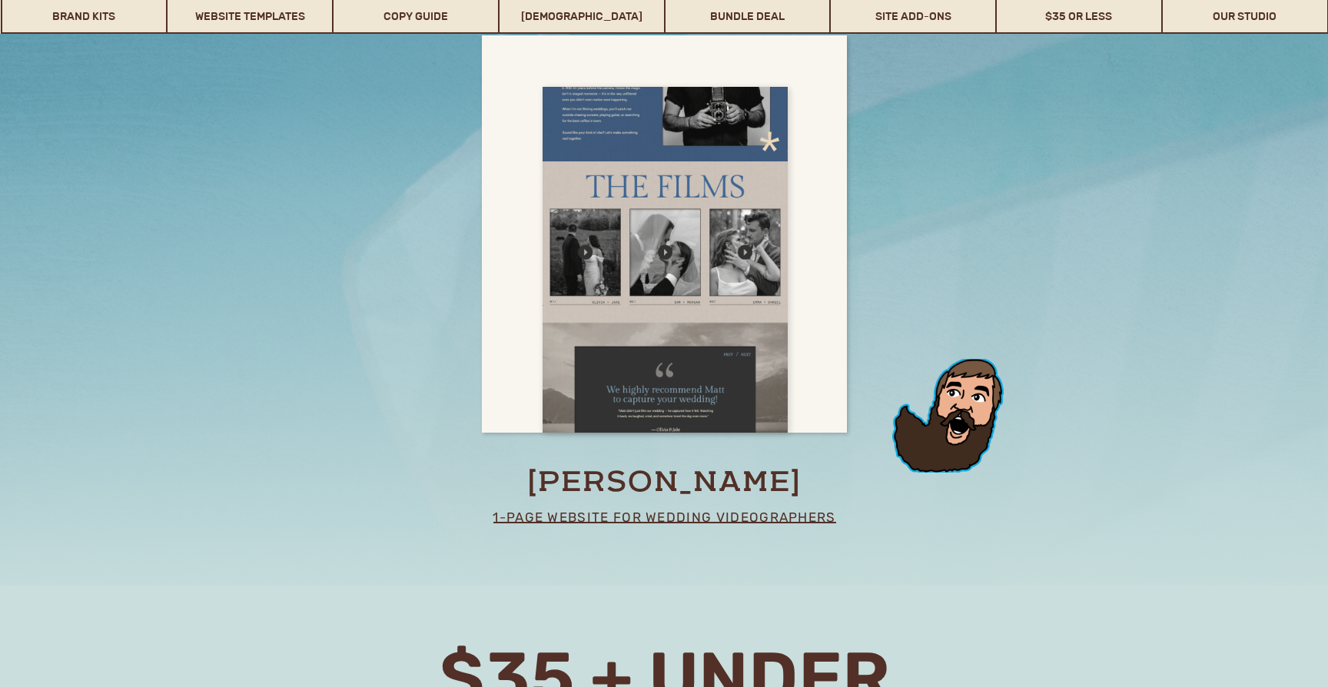
click at [770, 360] on div at bounding box center [665, 260] width 245 height 347
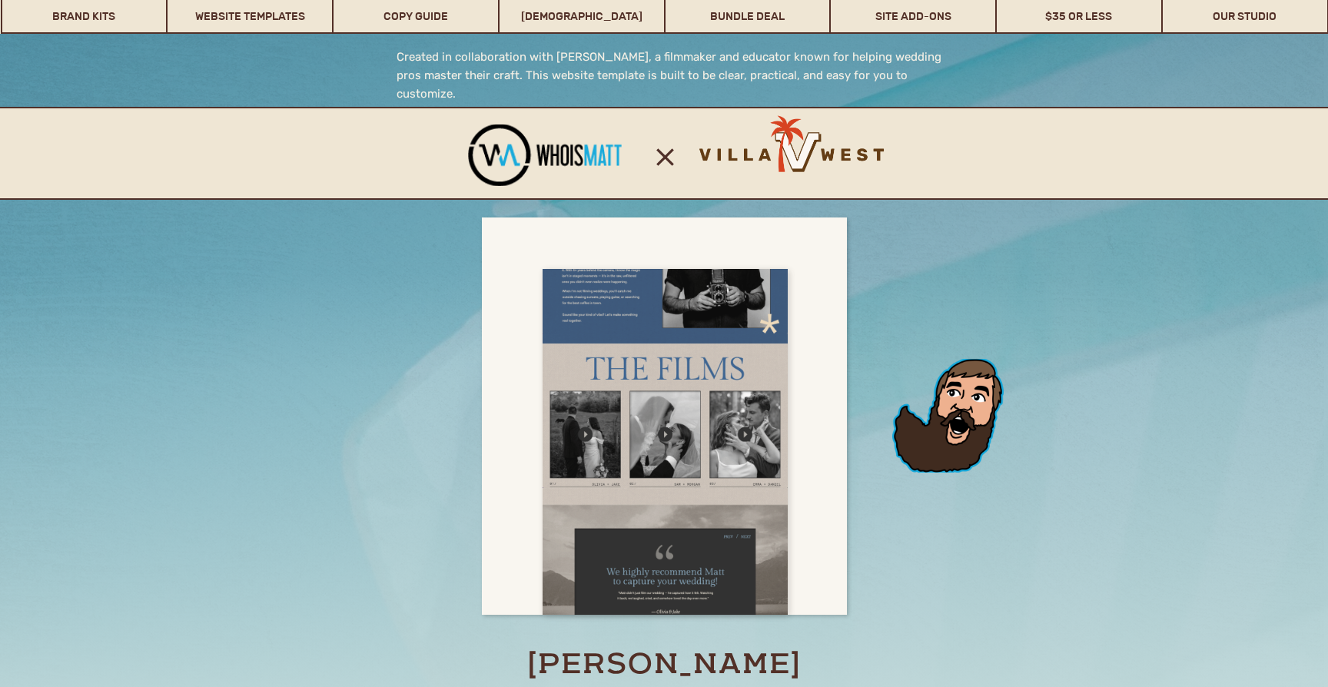
scroll to position [9701, 0]
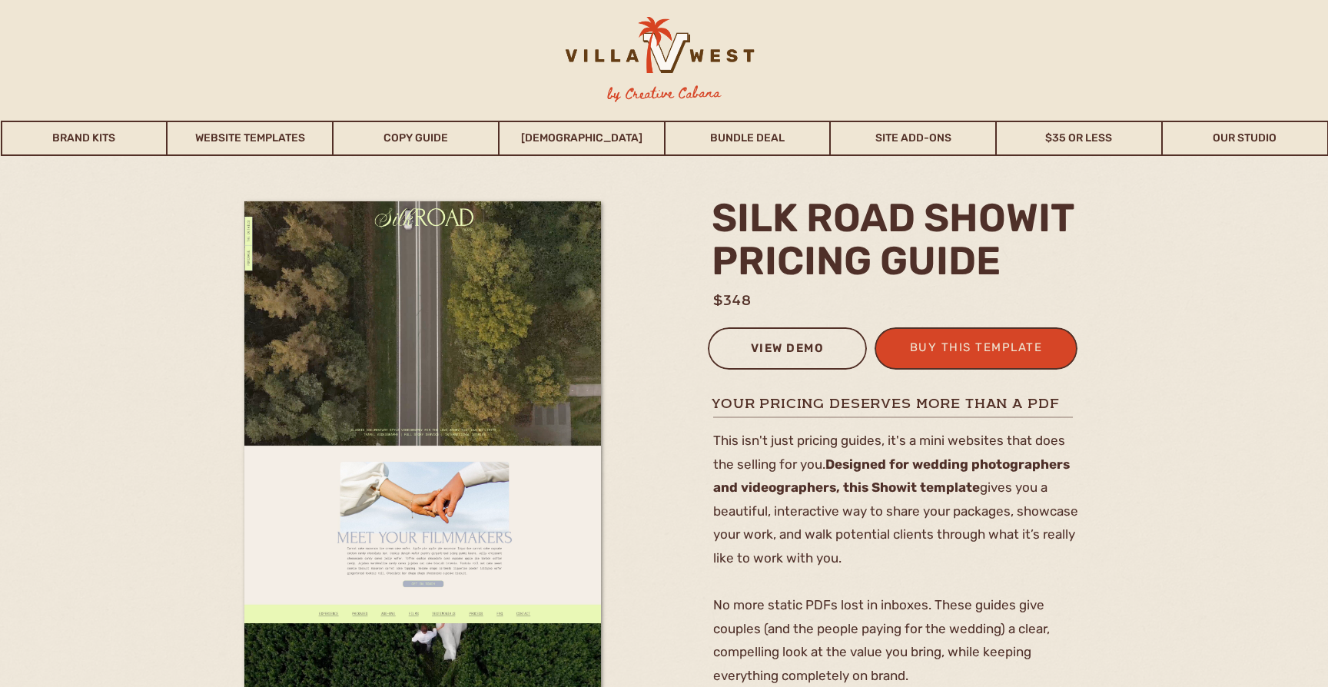
click at [793, 356] on div "view demo" at bounding box center [787, 350] width 139 height 25
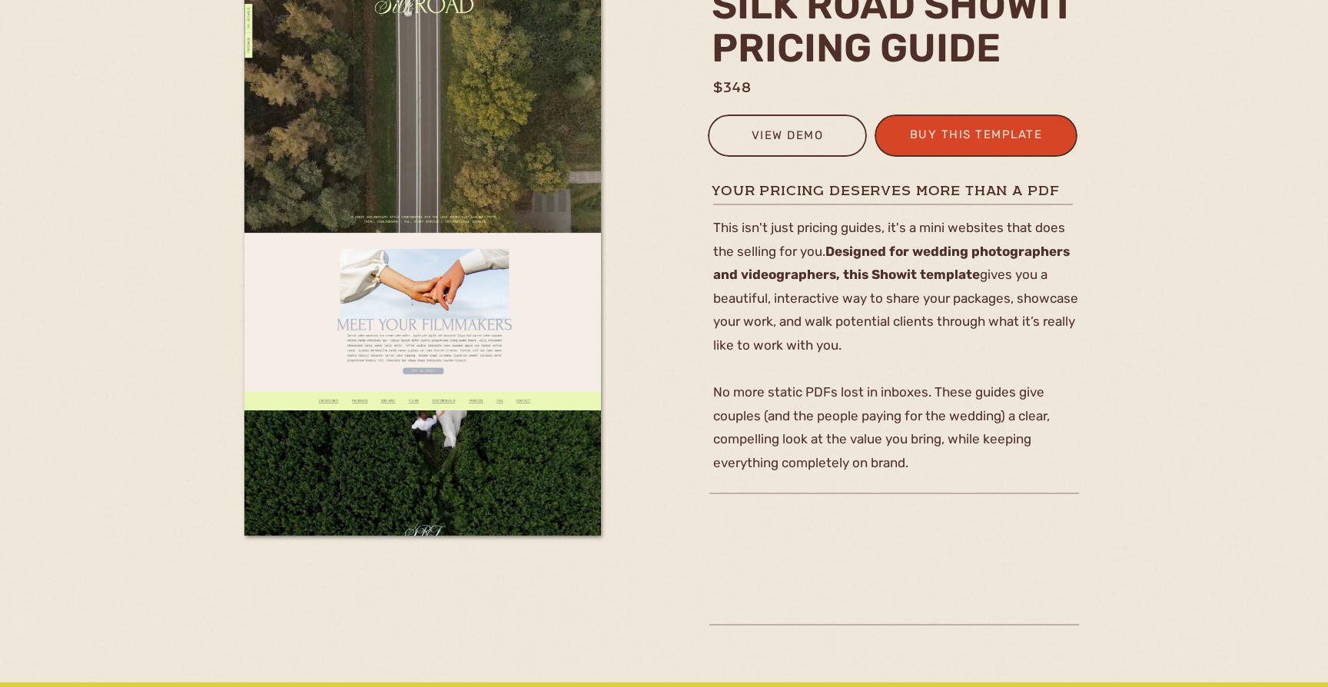
scroll to position [879, 0]
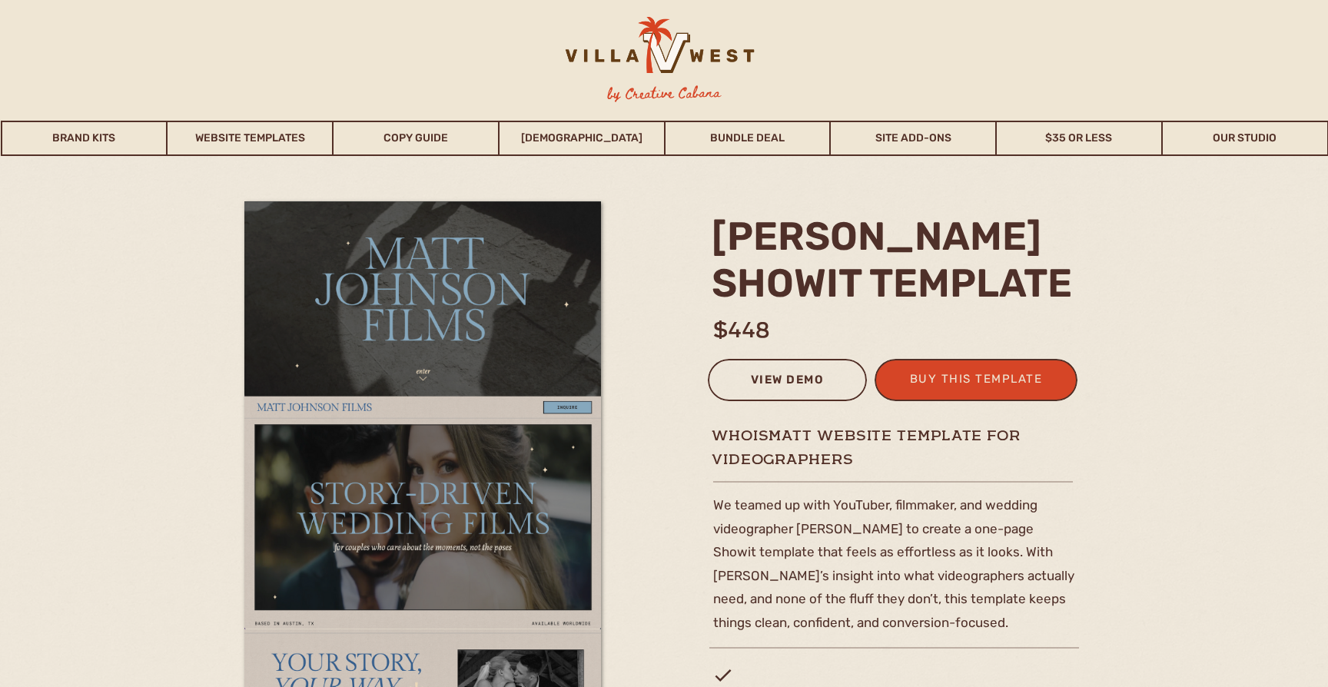
click at [770, 390] on div "view demo" at bounding box center [787, 382] width 139 height 25
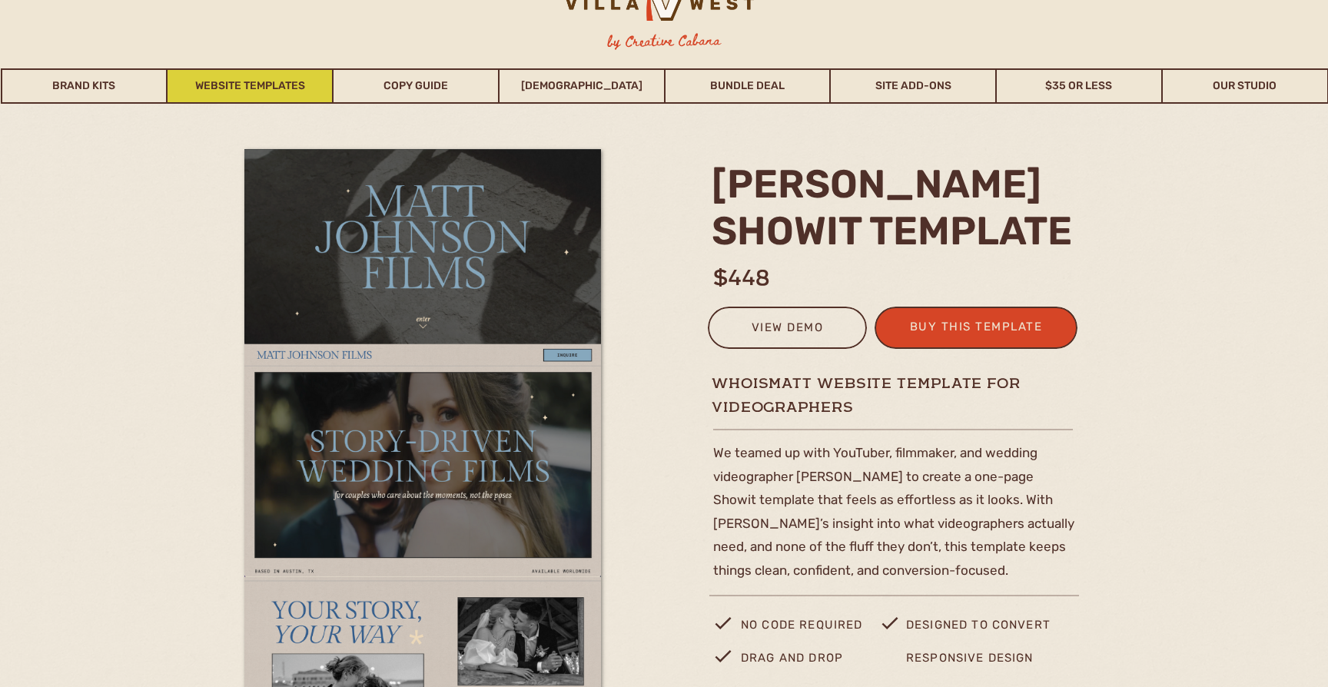
click at [264, 87] on link "Website Templates" at bounding box center [250, 85] width 165 height 35
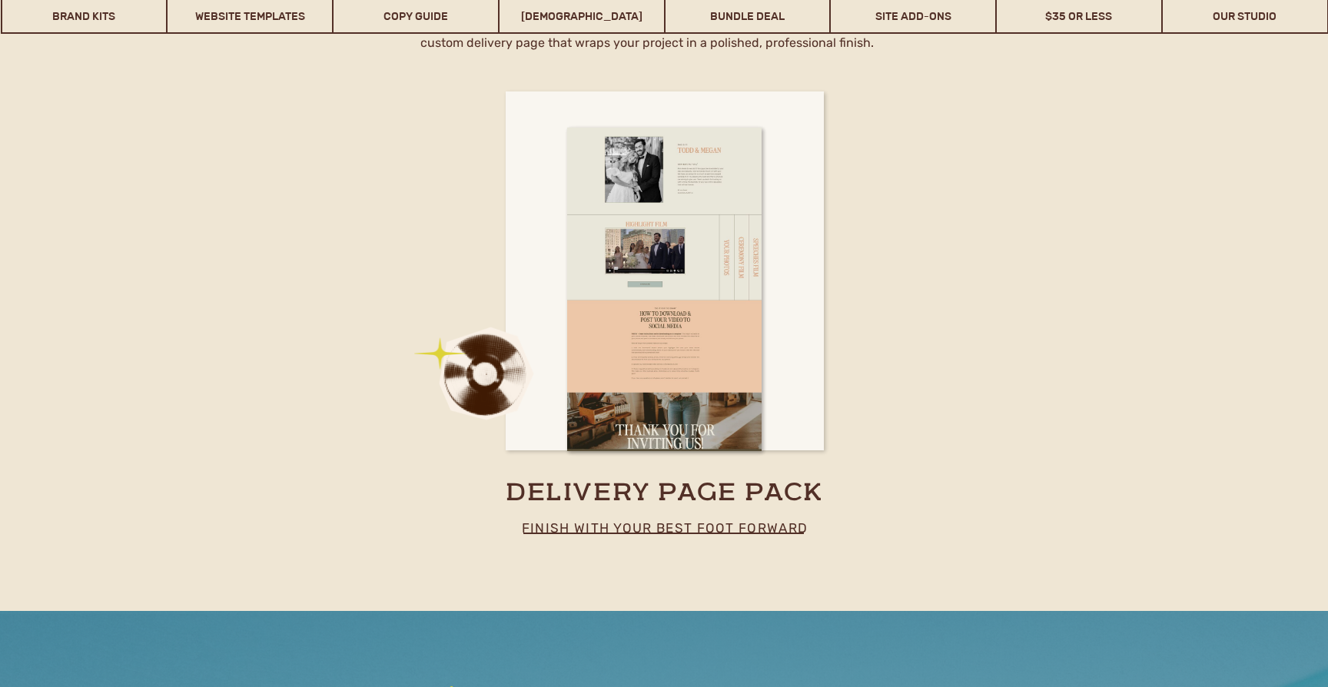
scroll to position [8959, 0]
